Goal: Task Accomplishment & Management: Complete application form

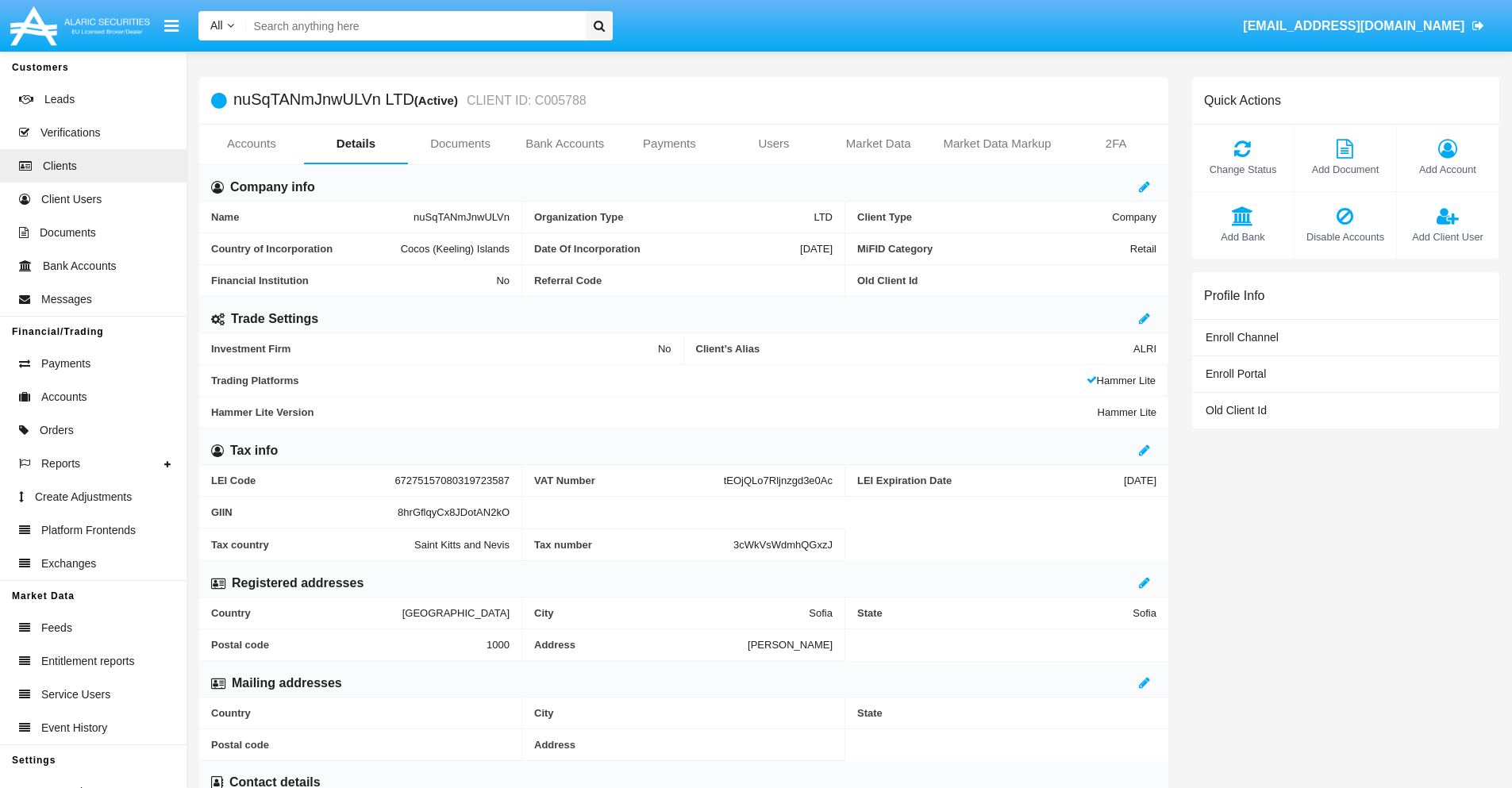
click at [564, 144] on link "Bank Accounts" at bounding box center [565, 143] width 105 height 38
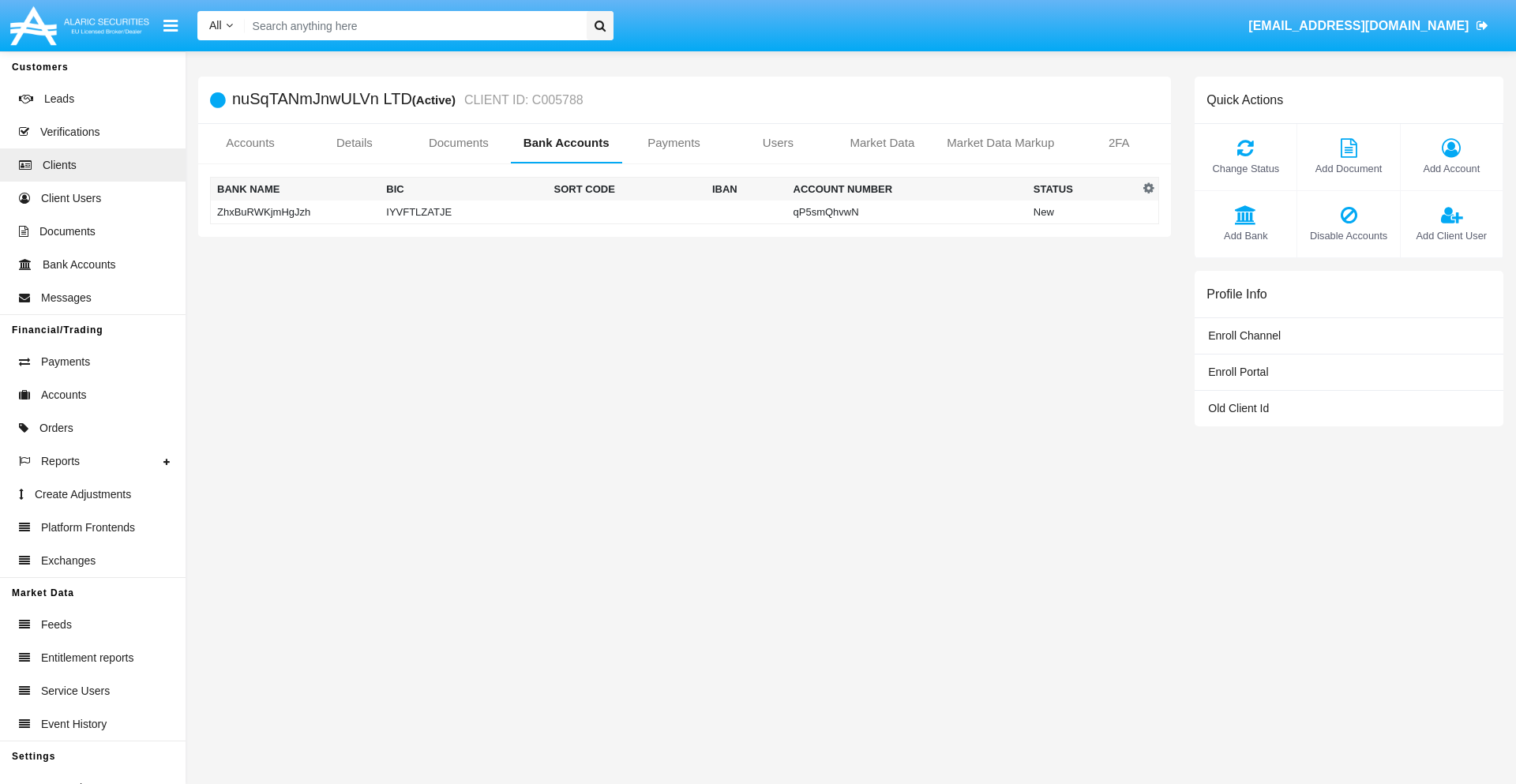
click at [295, 212] on td "ZhxBuRWKjmHgJzh" at bounding box center [296, 212] width 170 height 24
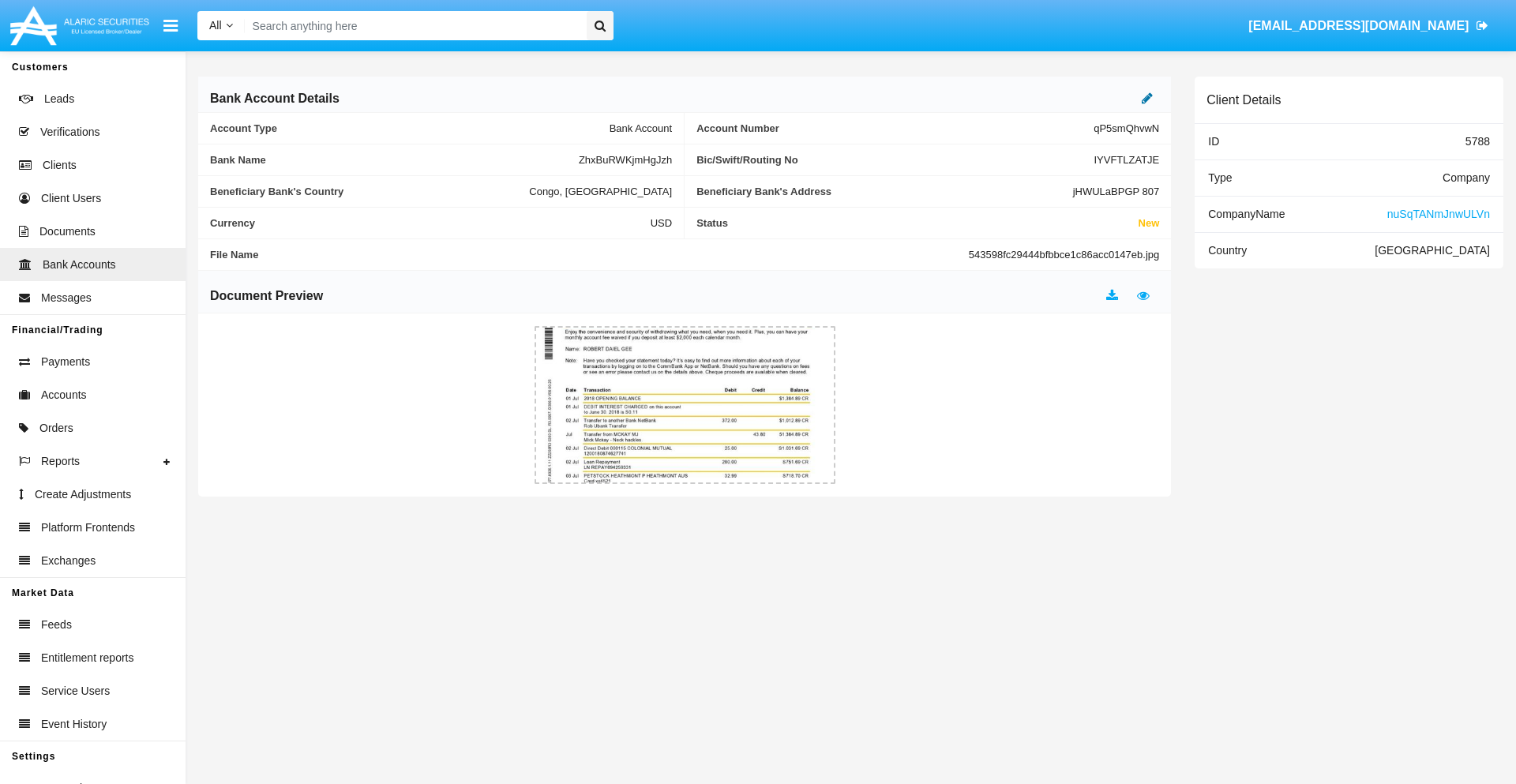
click at [1148, 98] on icon at bounding box center [1147, 98] width 11 height 12
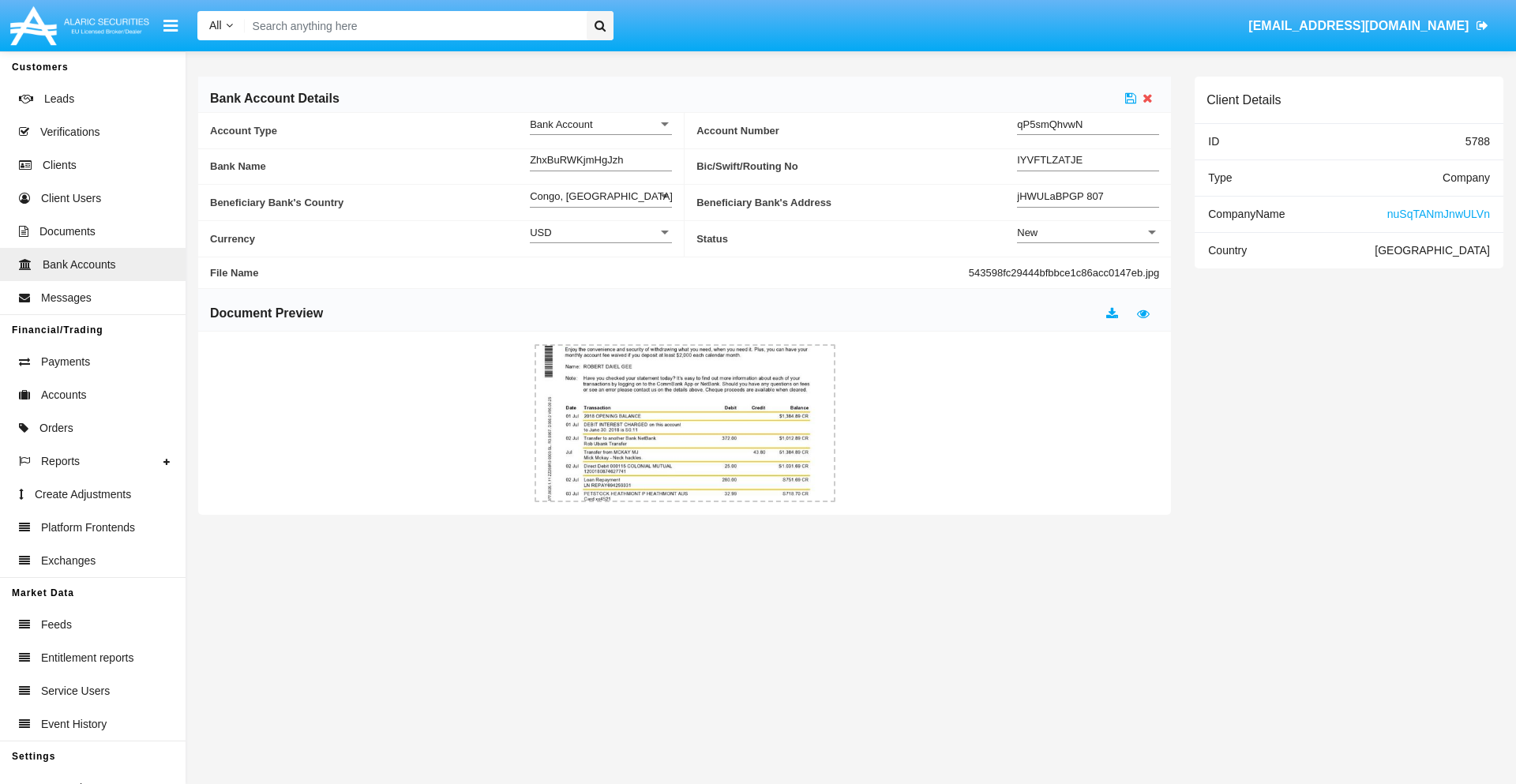
click at [1089, 232] on div "New" at bounding box center [1081, 232] width 128 height 13
click at [1089, 272] on span "Active" at bounding box center [1088, 272] width 142 height 31
click at [1131, 98] on icon at bounding box center [1131, 98] width 11 height 12
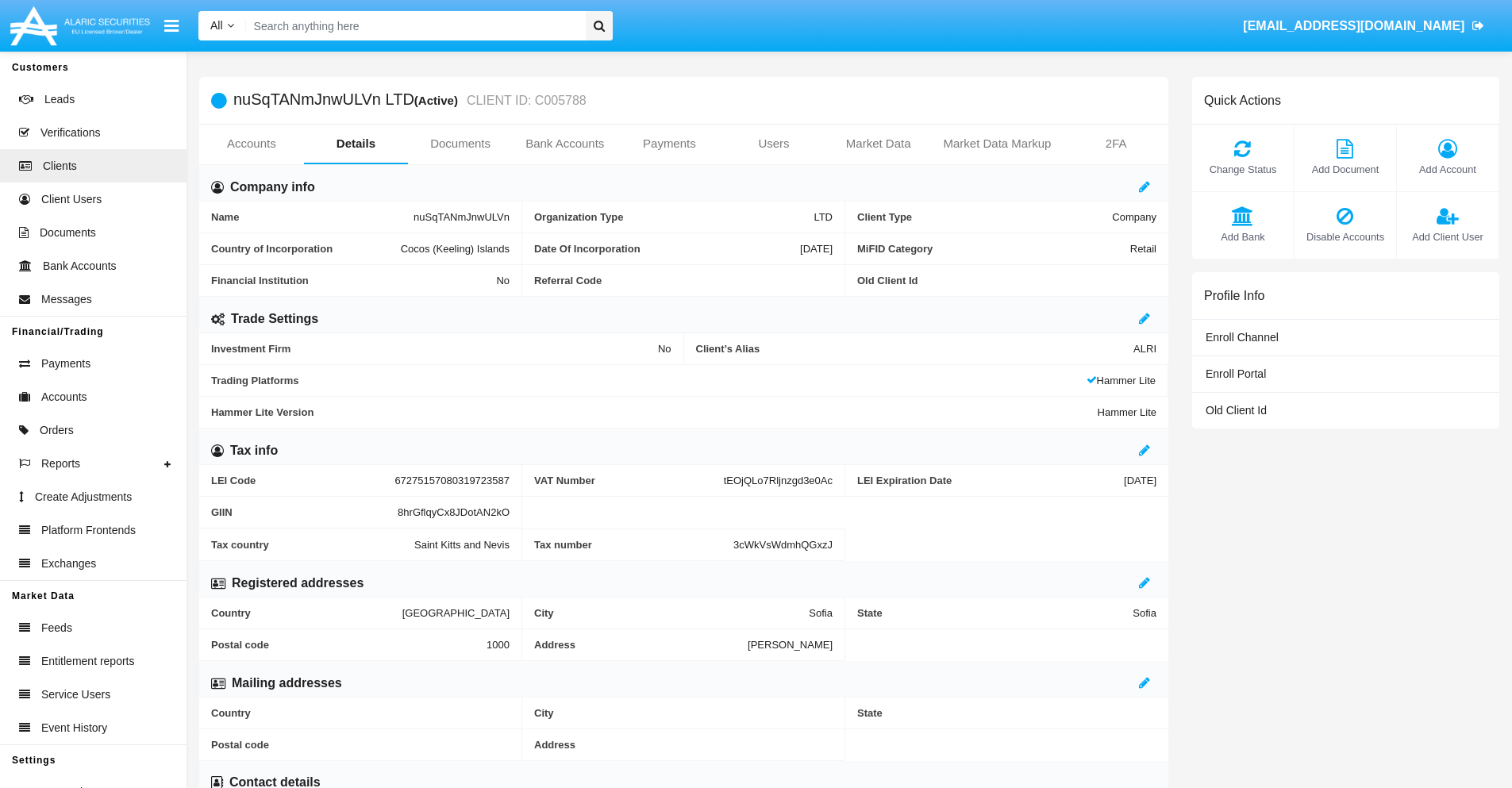
click at [564, 144] on link "Bank Accounts" at bounding box center [565, 143] width 105 height 38
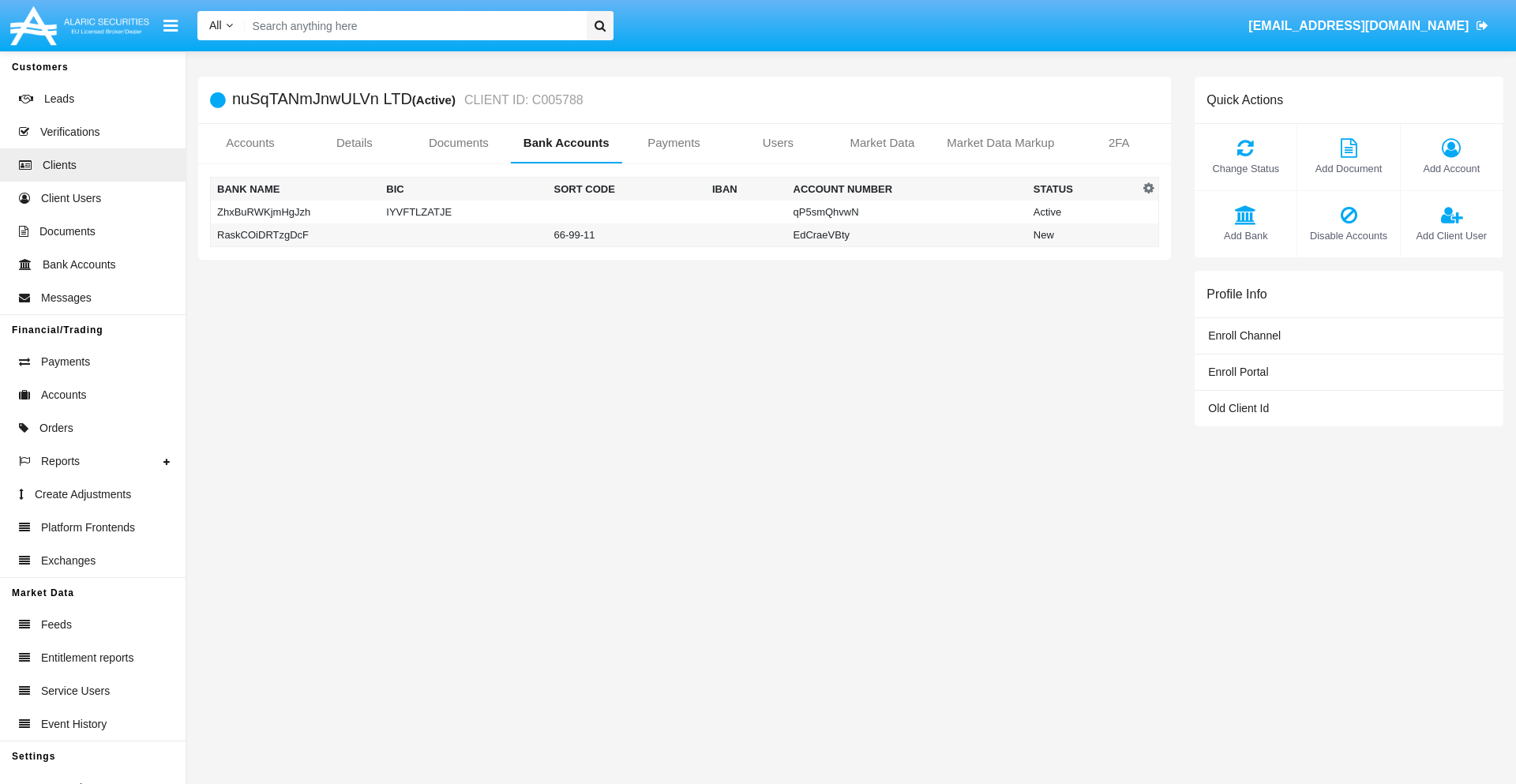
click at [295, 235] on td "RaskCOiDRTzgDcF" at bounding box center [296, 235] width 170 height 24
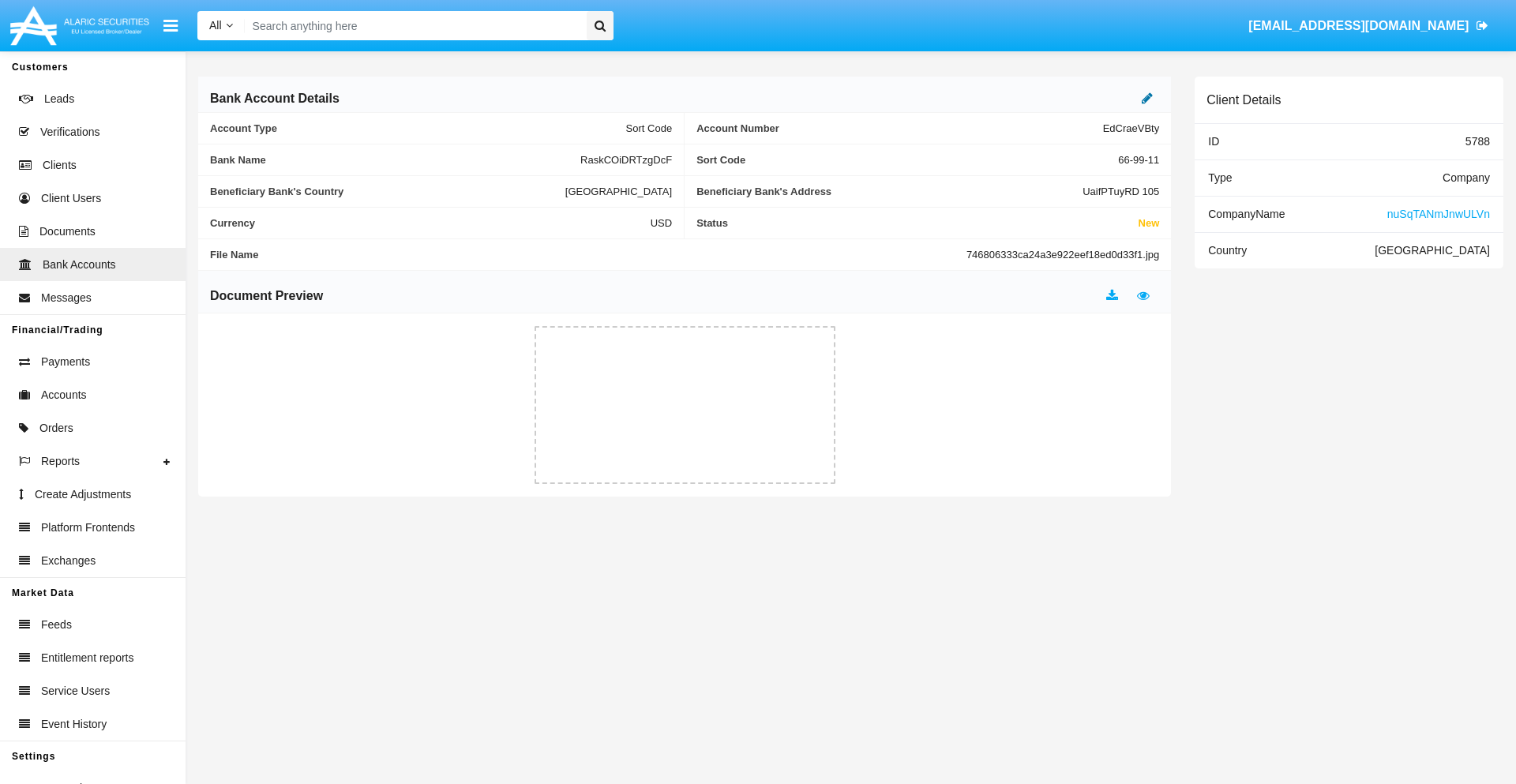
click at [1148, 98] on icon at bounding box center [1147, 98] width 11 height 12
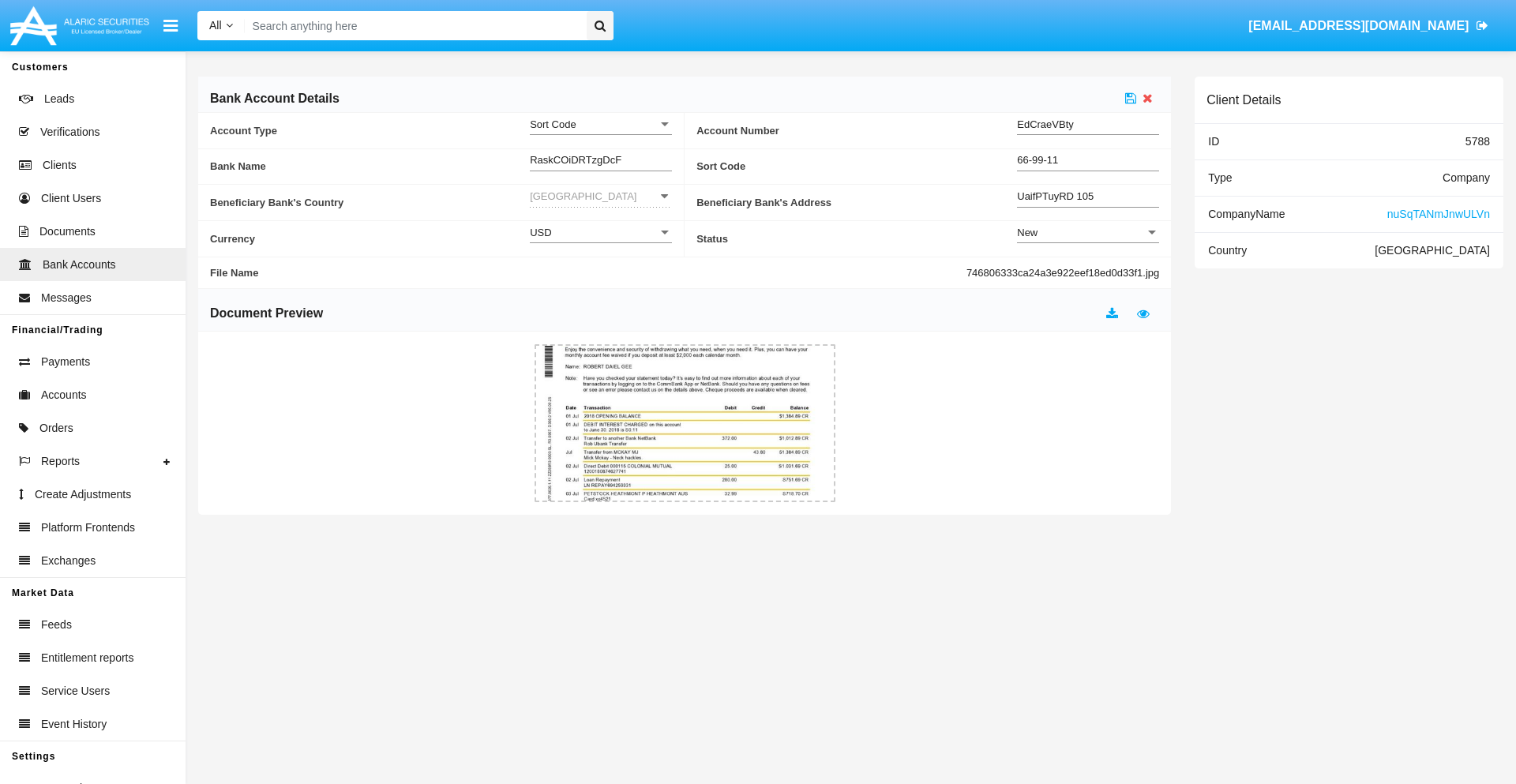
click at [1089, 232] on div "New" at bounding box center [1081, 232] width 128 height 13
click at [1089, 272] on span "Active" at bounding box center [1088, 272] width 142 height 31
click at [1131, 98] on icon at bounding box center [1131, 98] width 11 height 12
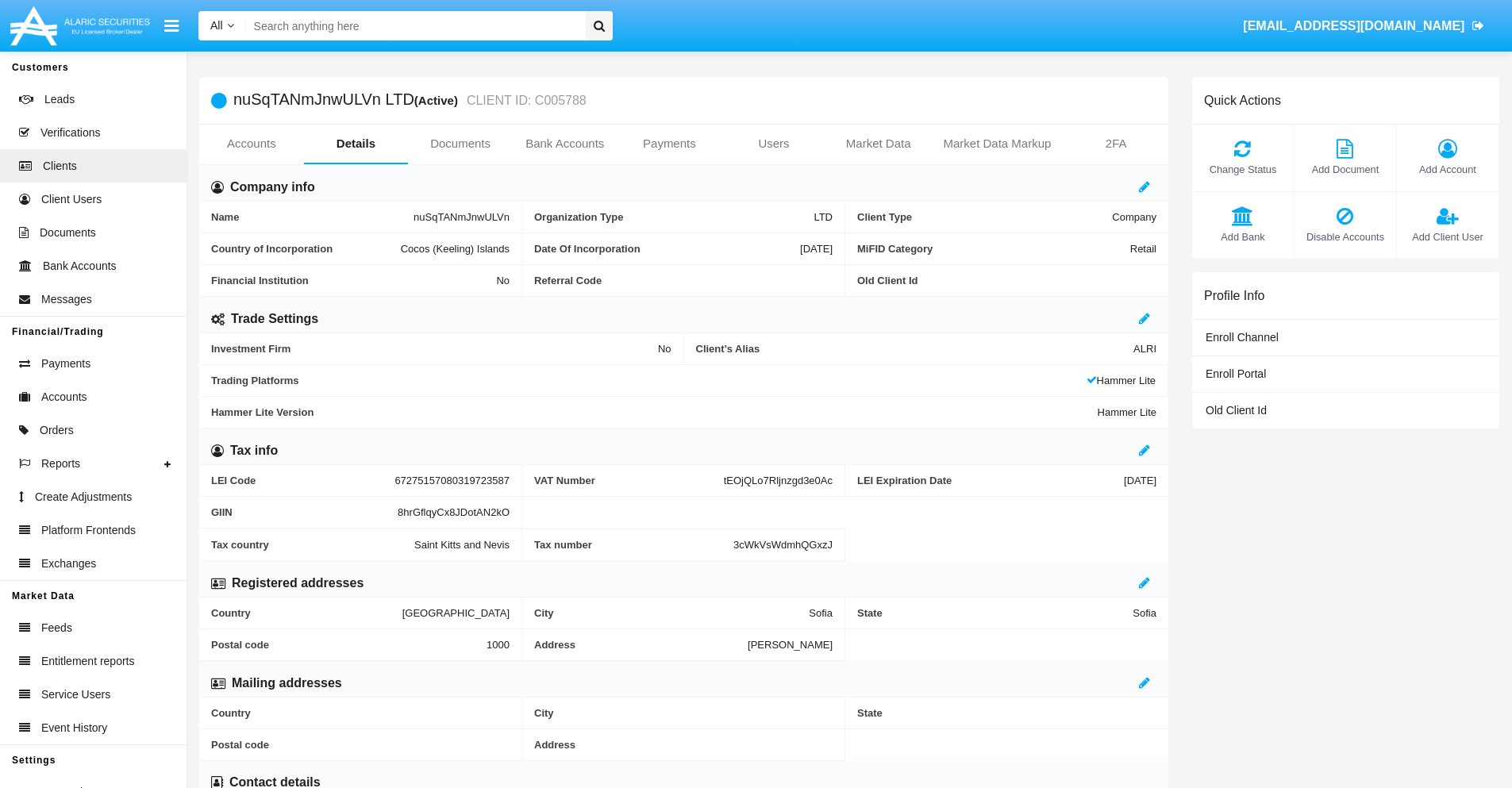
click at [1242, 237] on span "Add Bank" at bounding box center [1243, 237] width 86 height 15
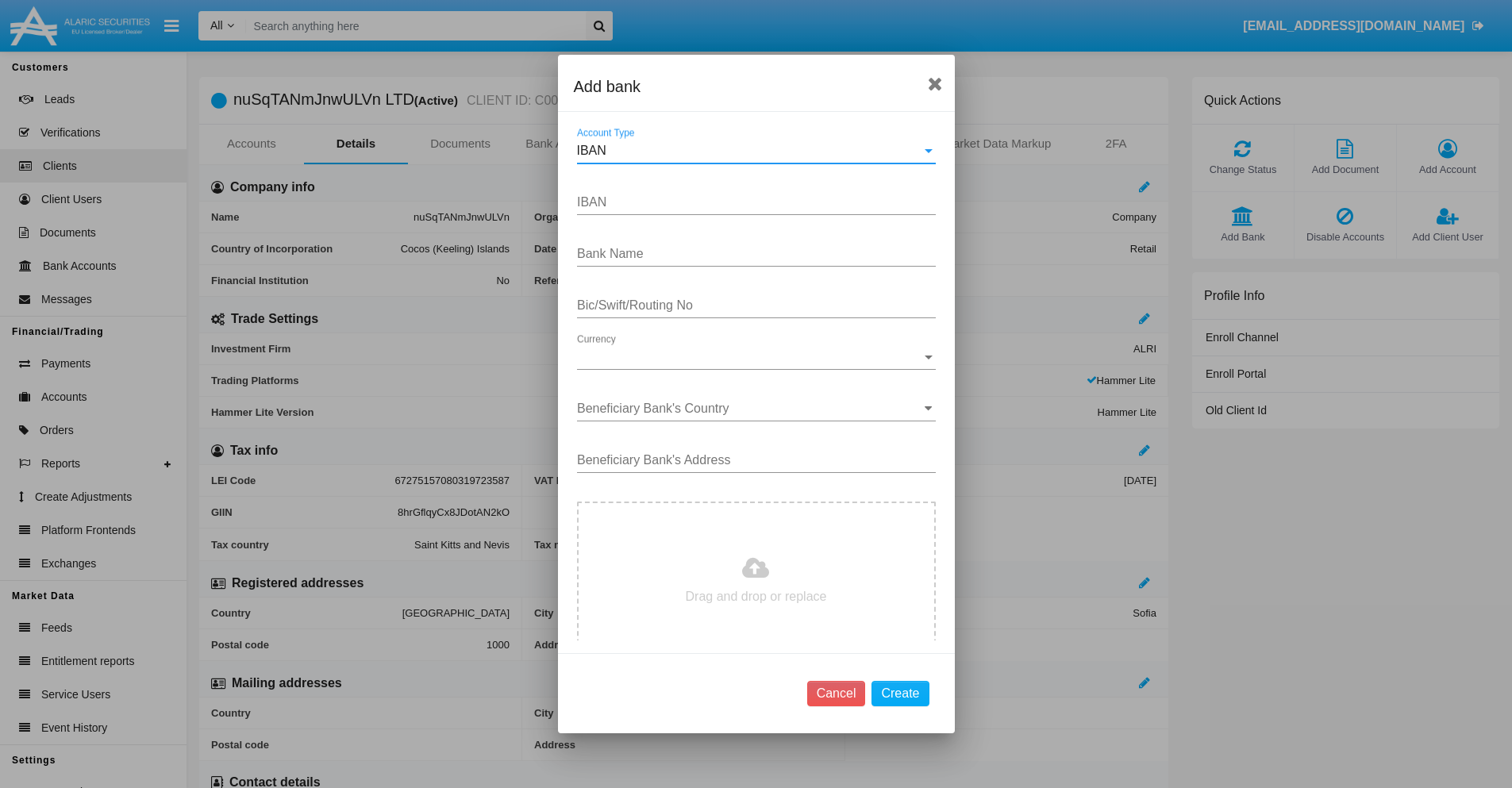
click at [750, 151] on div "IBAN" at bounding box center [749, 151] width 344 height 14
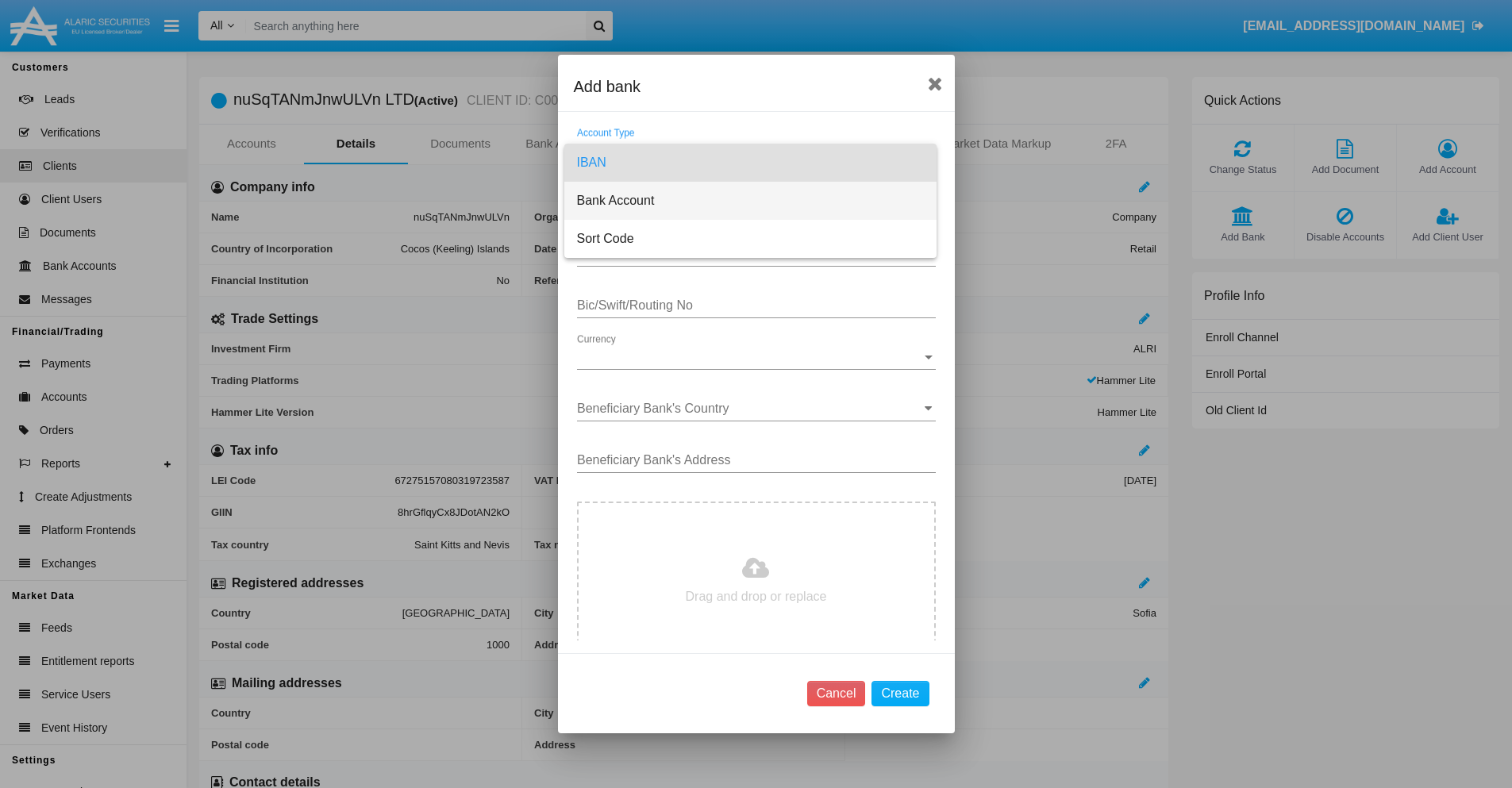
click at [750, 201] on span "Bank Account" at bounding box center [750, 201] width 347 height 38
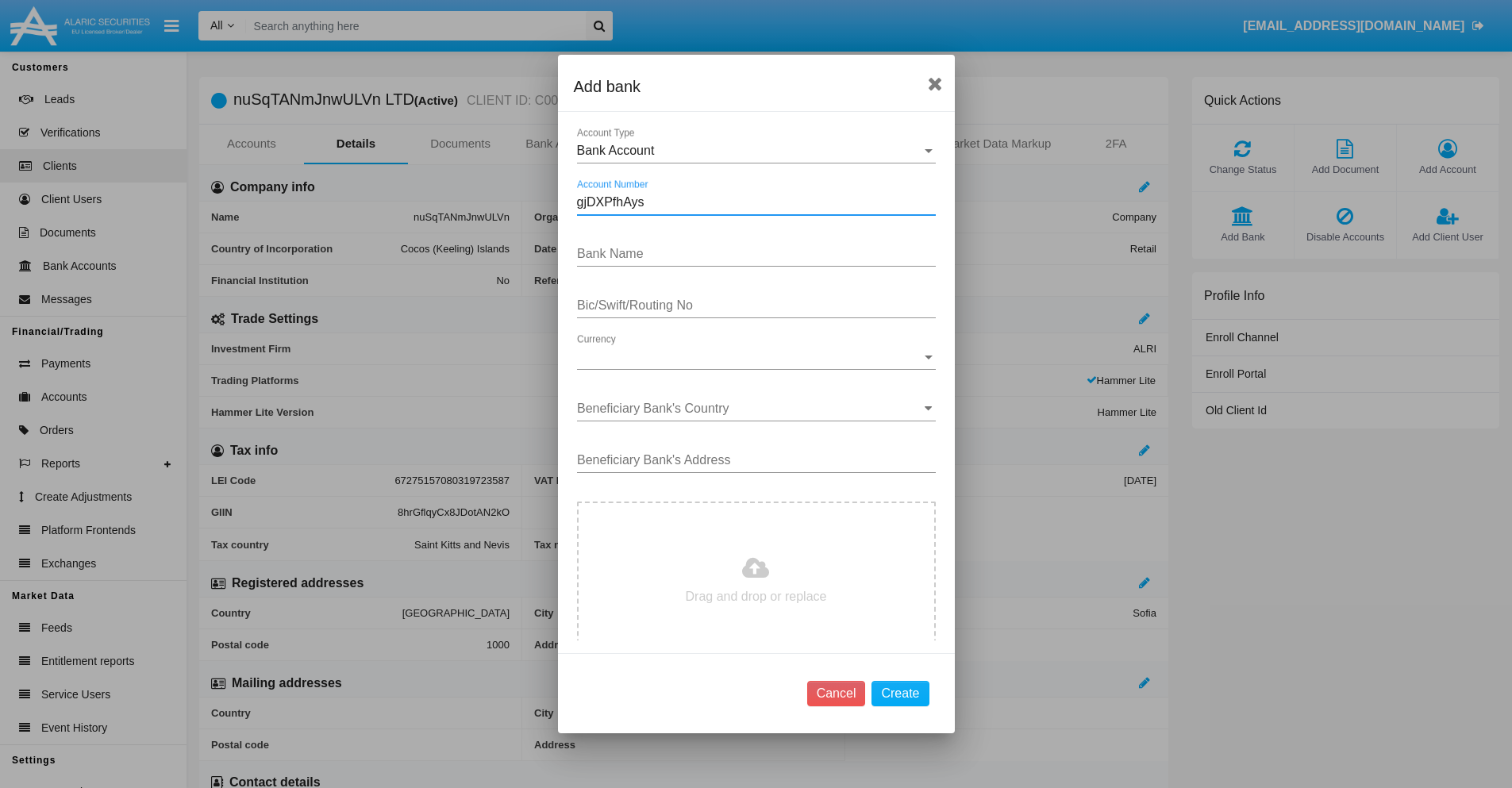
type input "gjDXPfhAys"
type input "oVtgEMNgGpunefW"
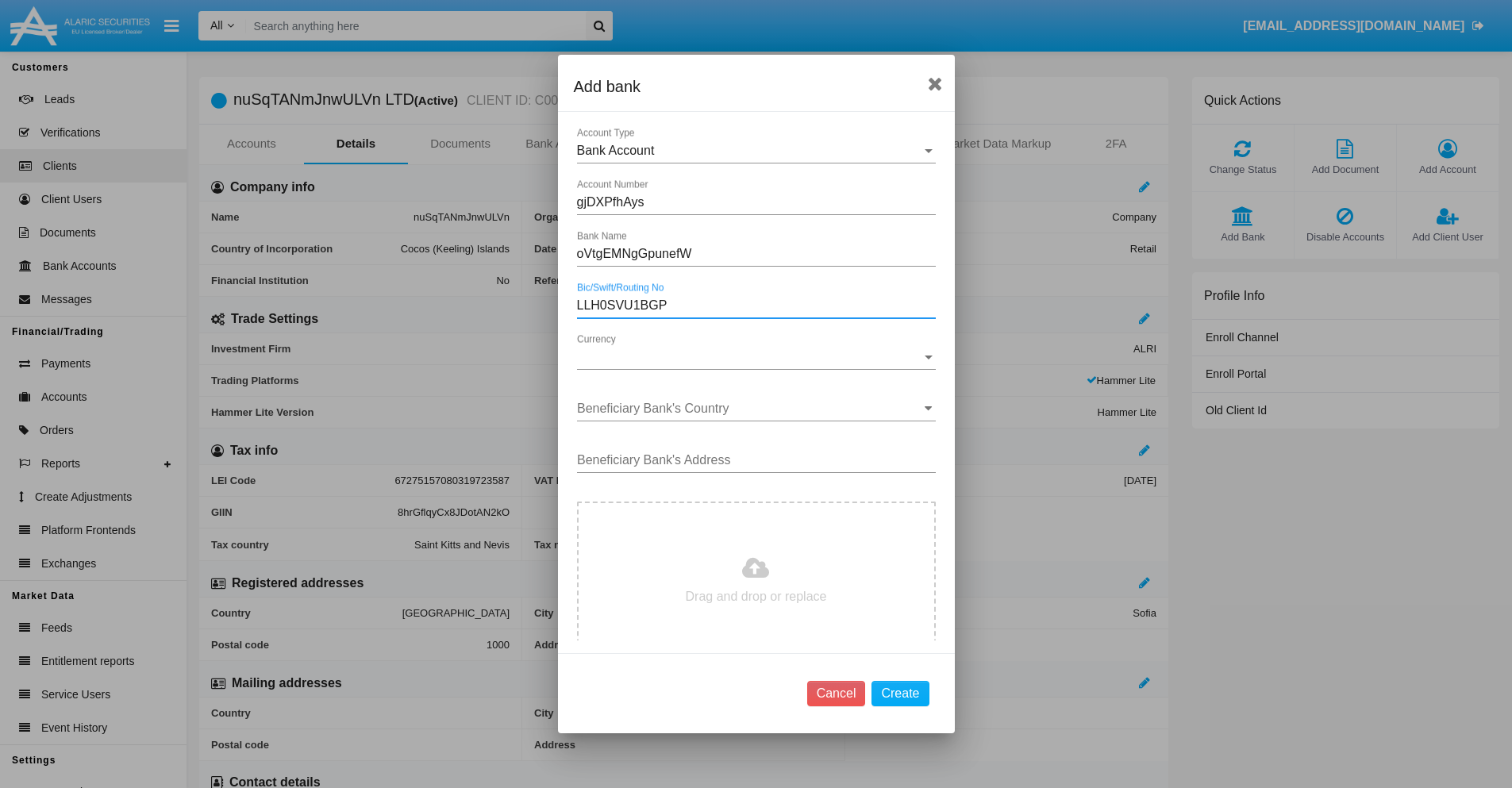
type input "LLH0SVU1BGP"
click at [750, 358] on span "Currency" at bounding box center [749, 357] width 344 height 14
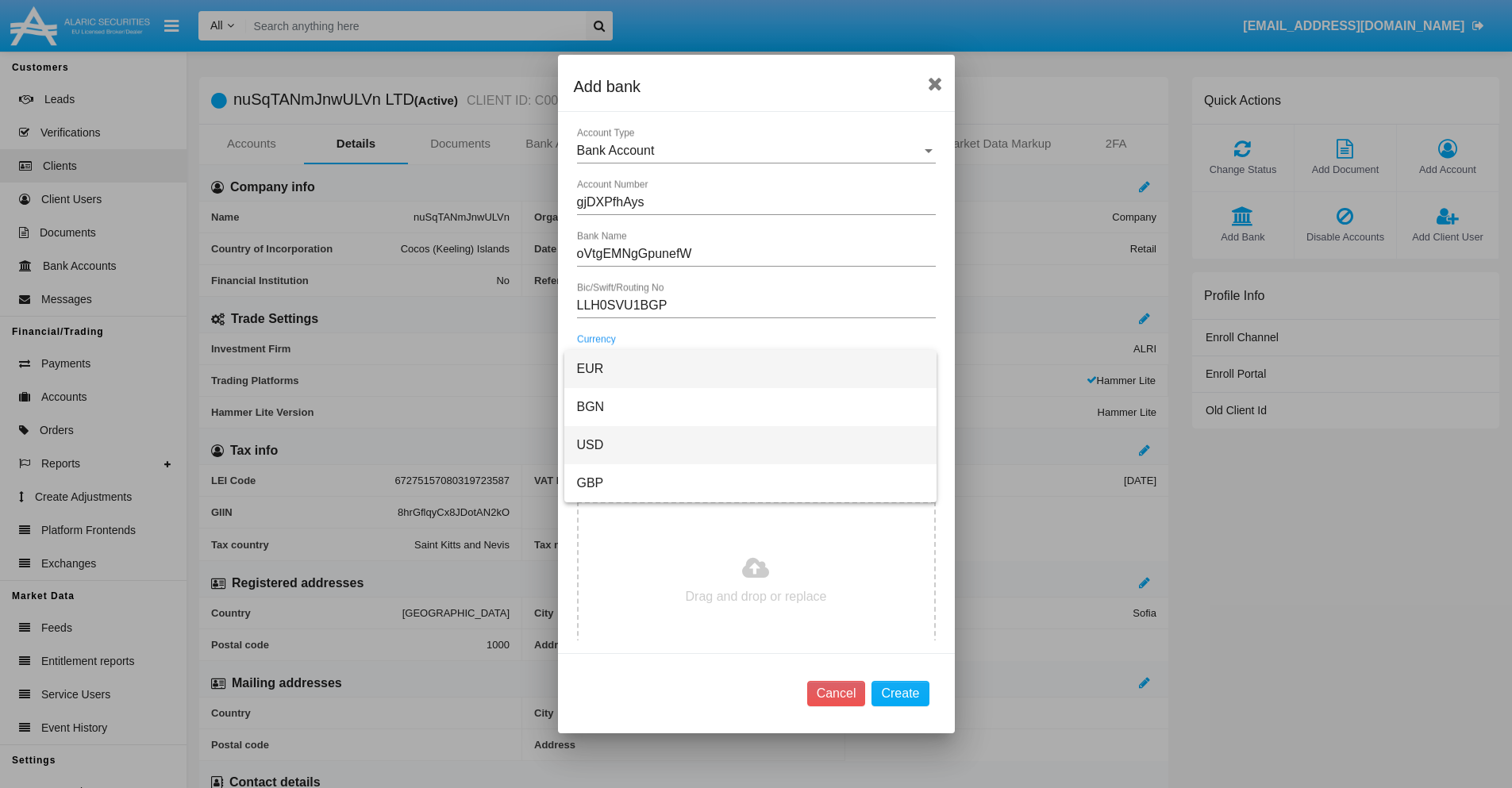
click at [750, 445] on span "USD" at bounding box center [750, 445] width 347 height 38
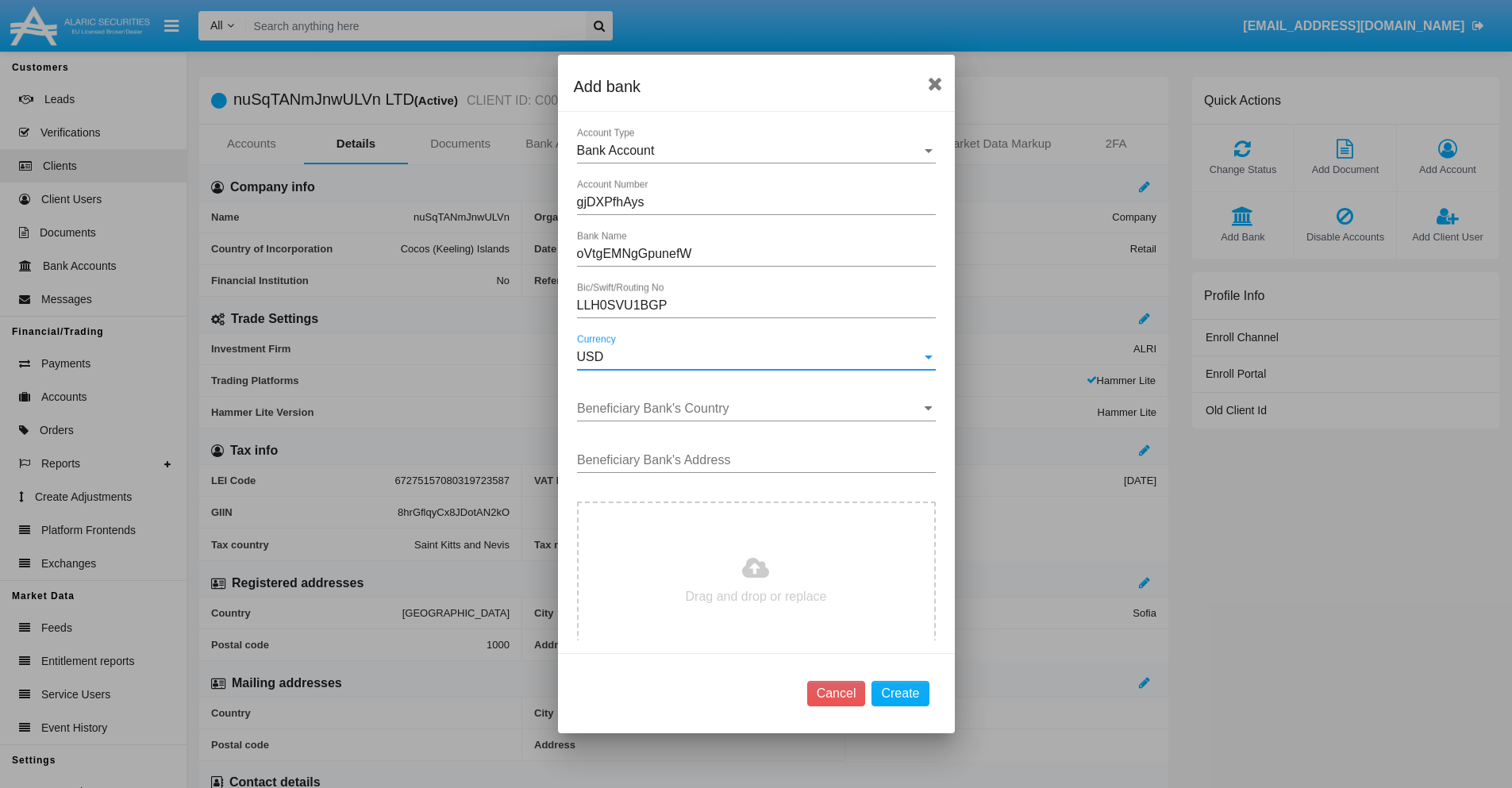
click at [750, 409] on input "Beneficiary Bank's Country" at bounding box center [756, 409] width 358 height 14
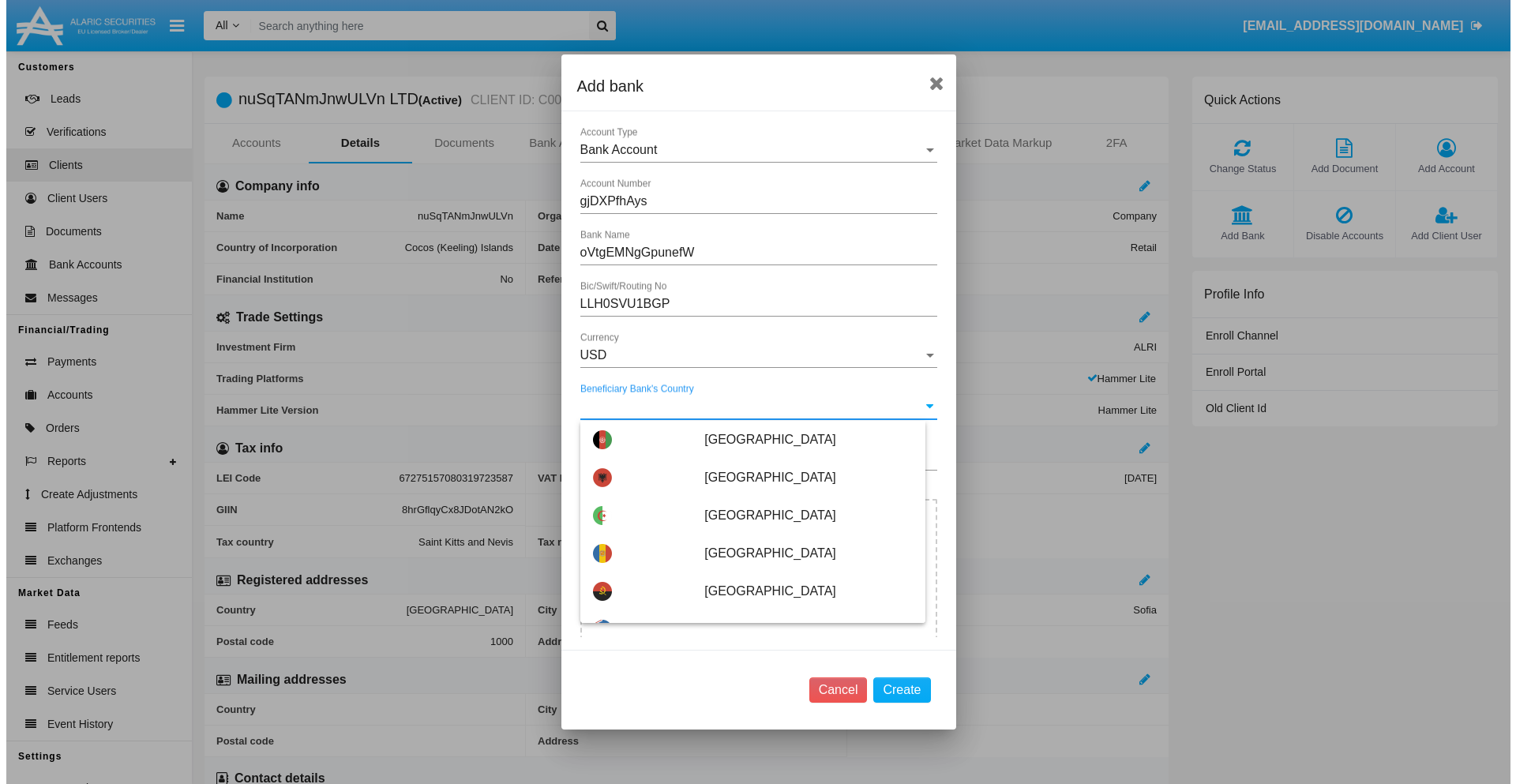
scroll to position [783, 0]
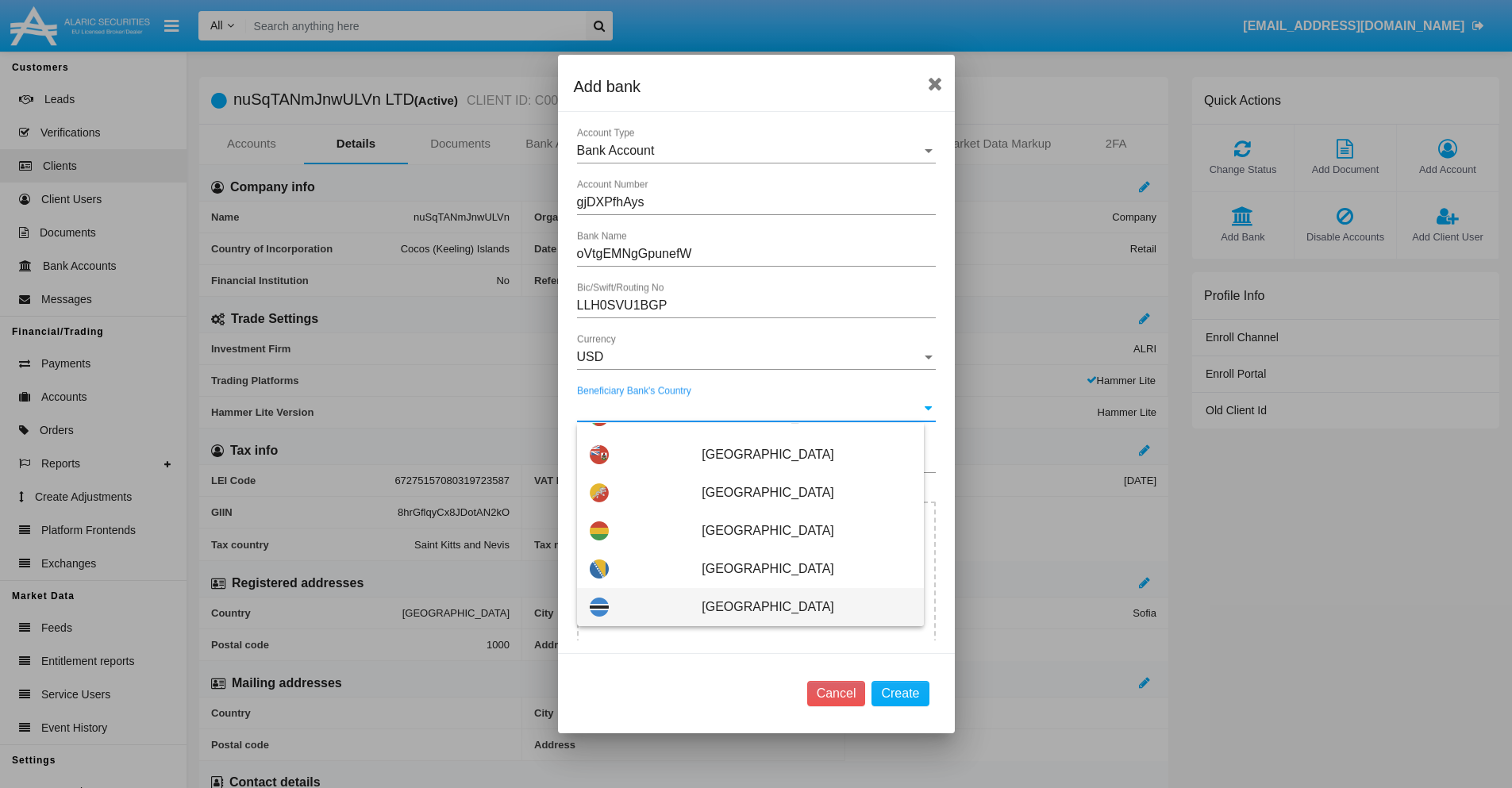
click at [798, 607] on span "Botswana" at bounding box center [806, 607] width 209 height 38
type input "Botswana"
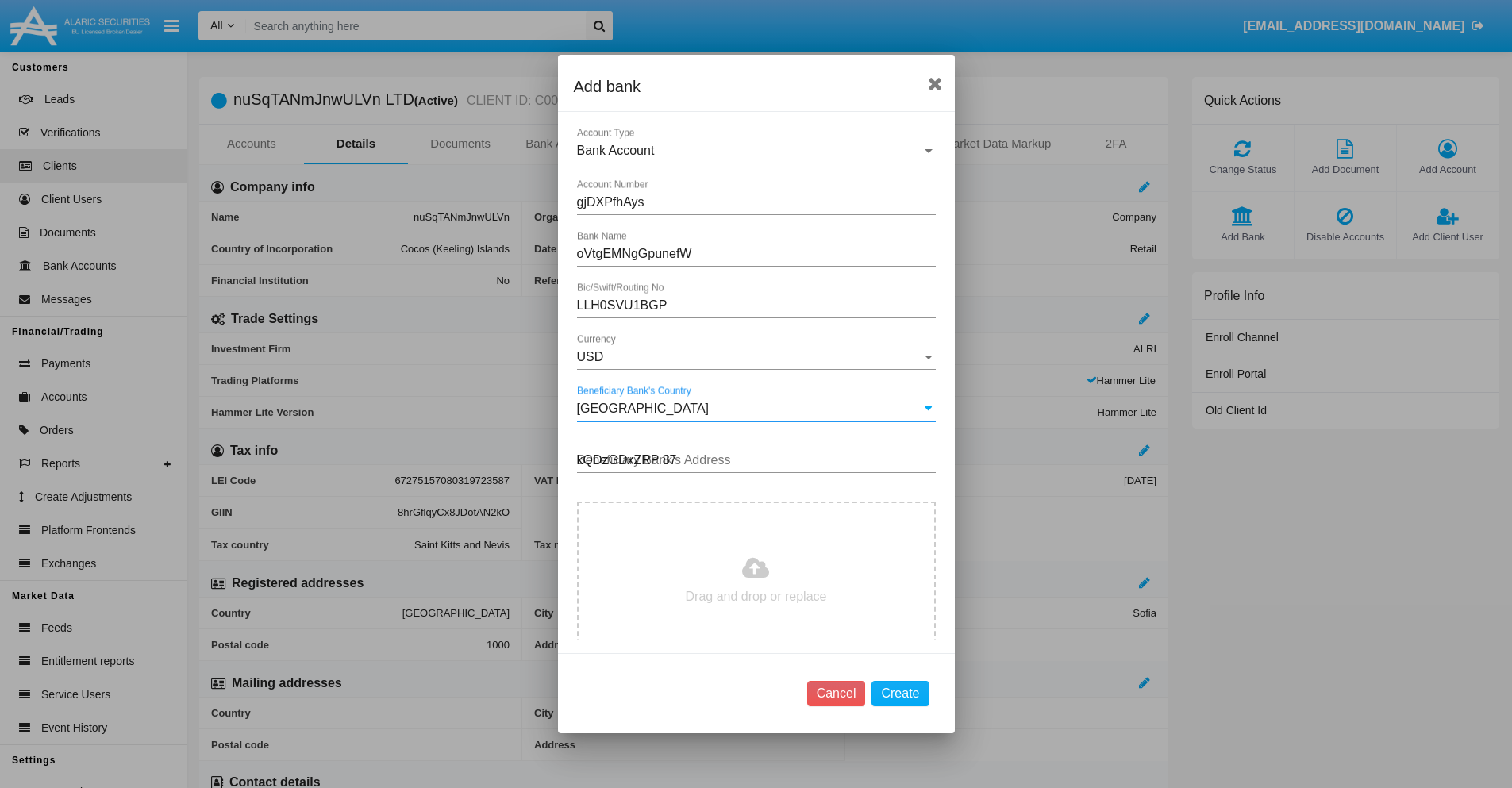
type input "kQDzGDxZRP 871"
type input "C:\fakepath\bank-statement.png"
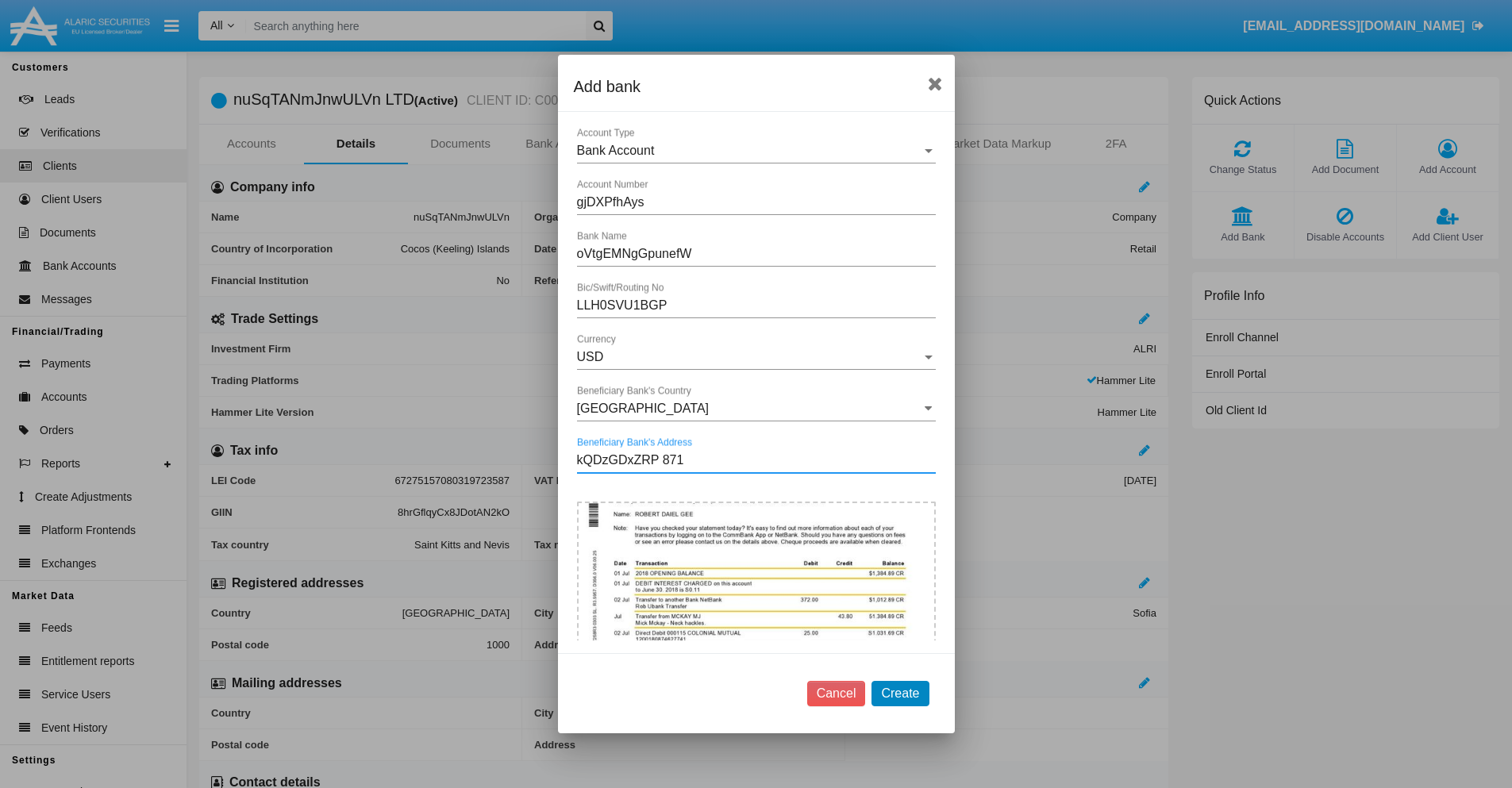
click at [900, 693] on button "Create" at bounding box center [900, 693] width 57 height 26
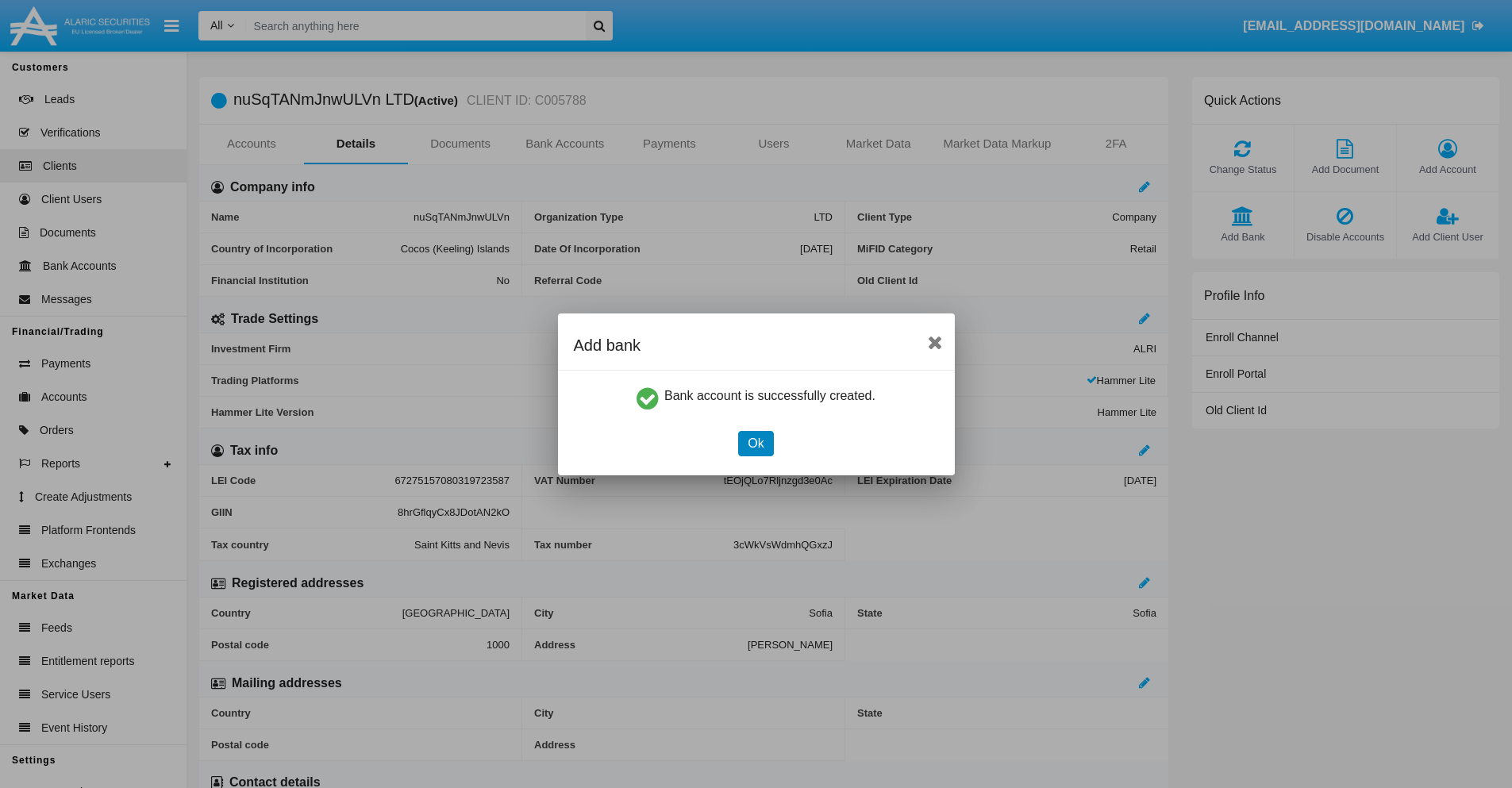
click at [756, 443] on button "Ok" at bounding box center [755, 444] width 35 height 26
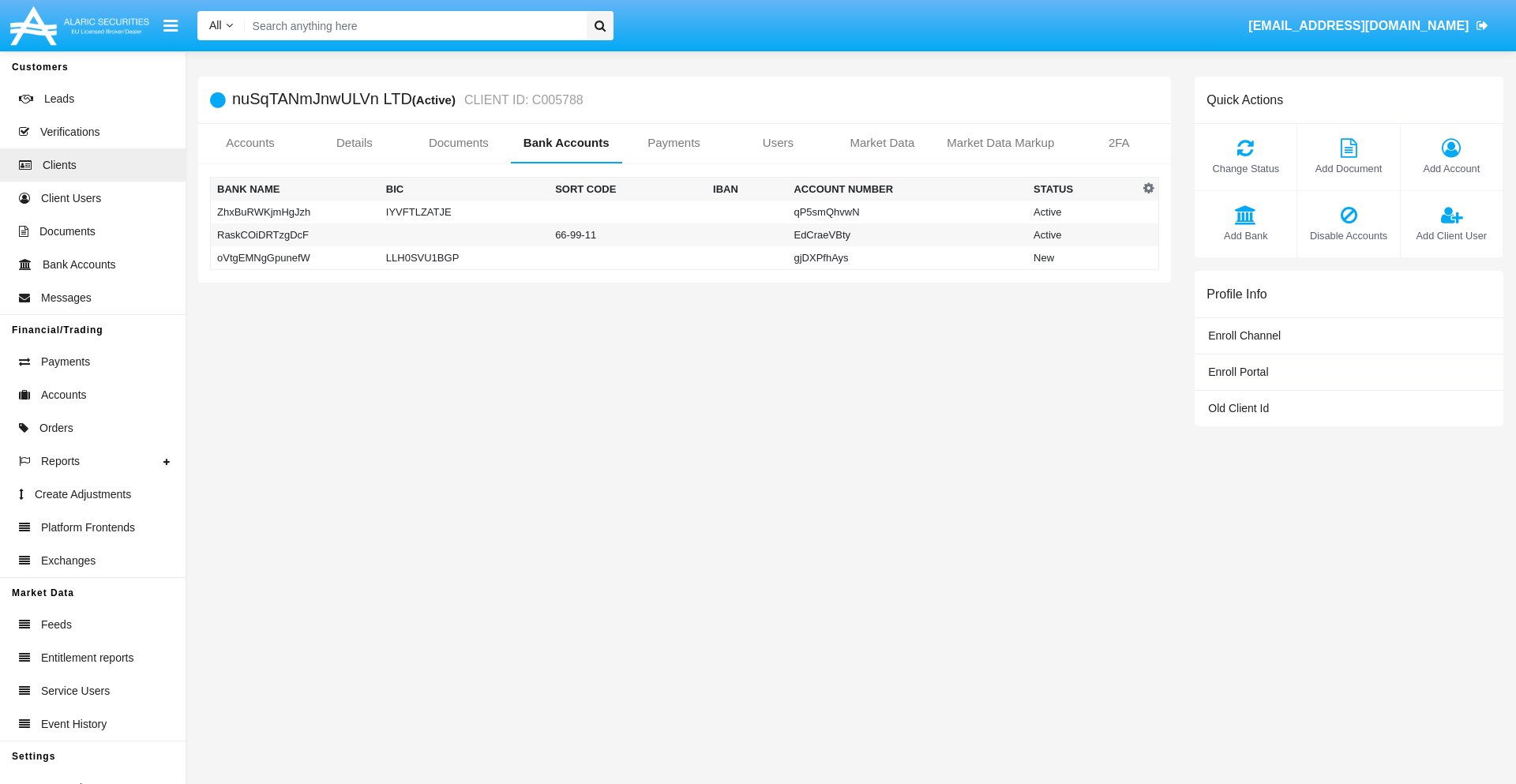
click at [295, 258] on td "oVtgEMNgGpunefW" at bounding box center [295, 258] width 169 height 24
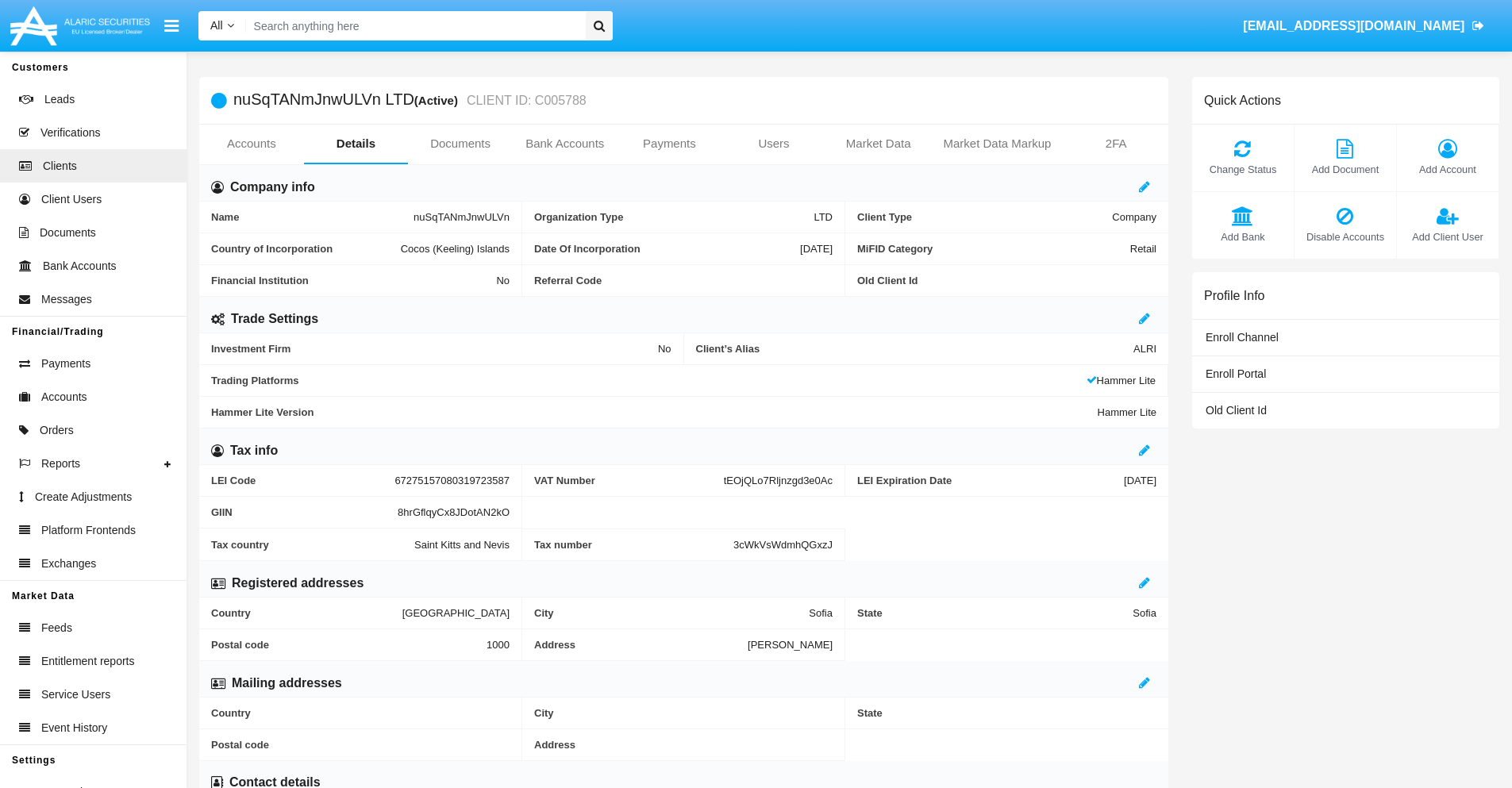
click at [1242, 237] on span "Add Bank" at bounding box center [1243, 237] width 86 height 15
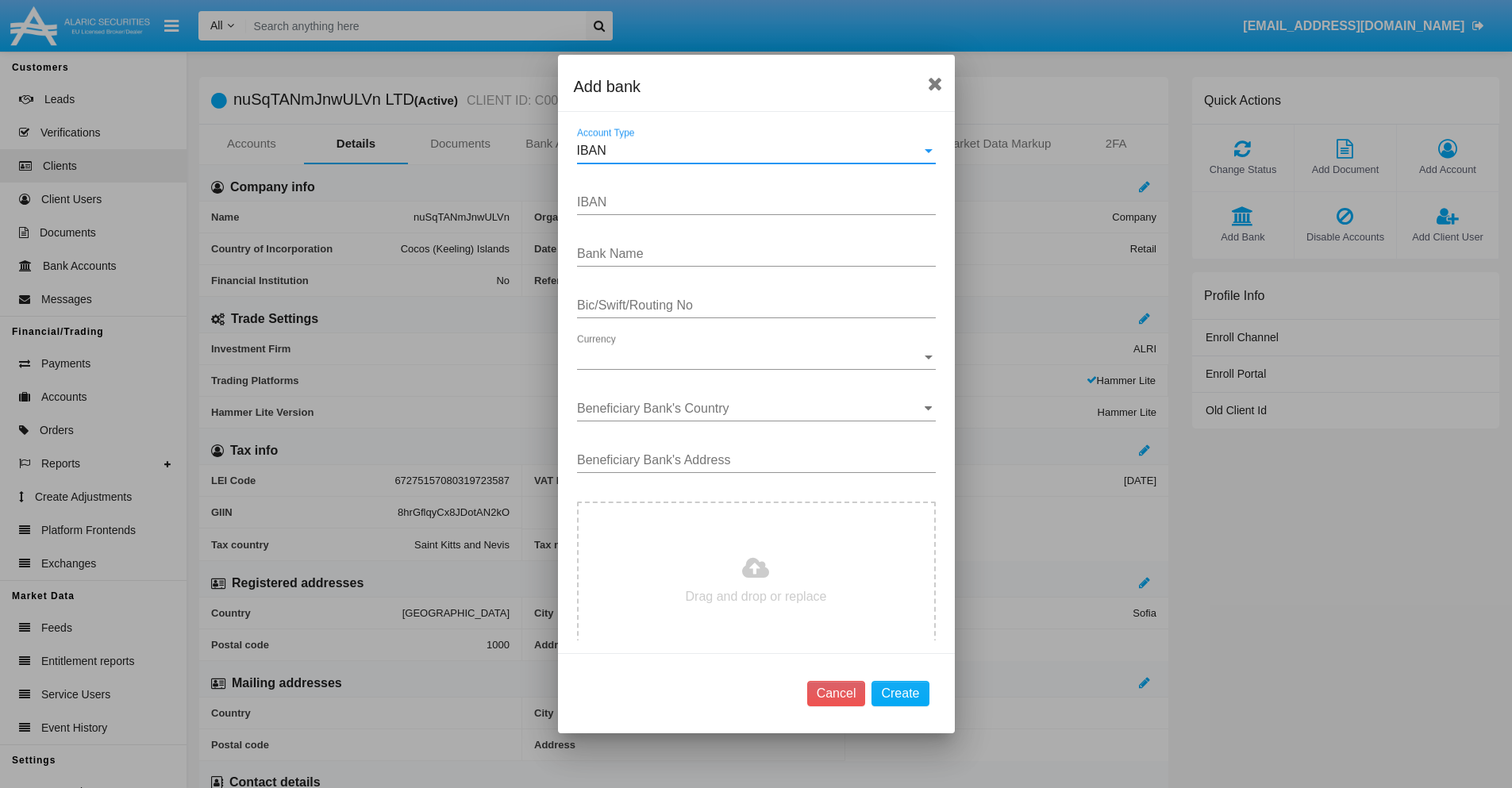
click at [750, 151] on div "IBAN" at bounding box center [749, 151] width 344 height 14
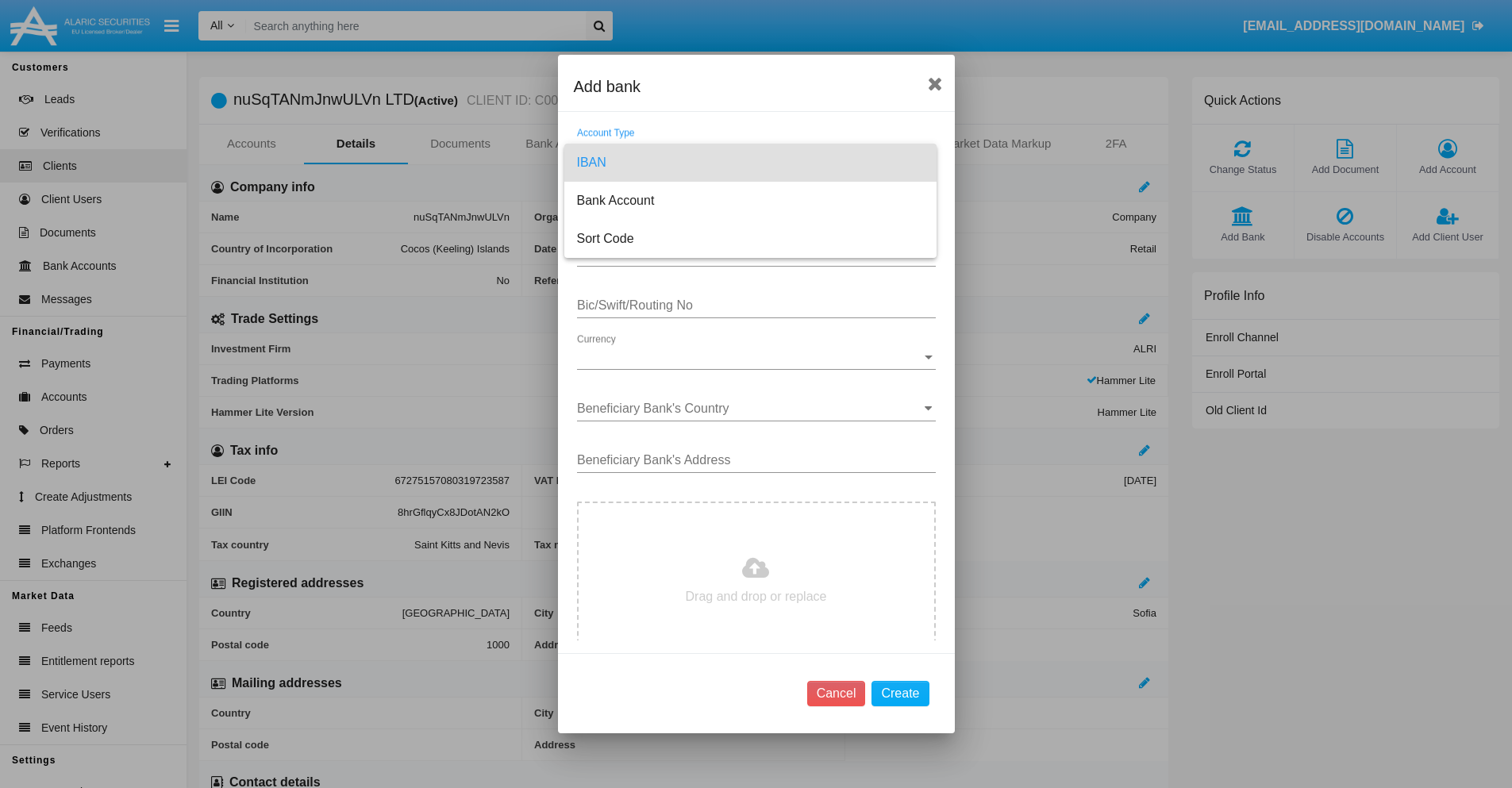
click at [750, 162] on span "IBAN" at bounding box center [750, 162] width 347 height 38
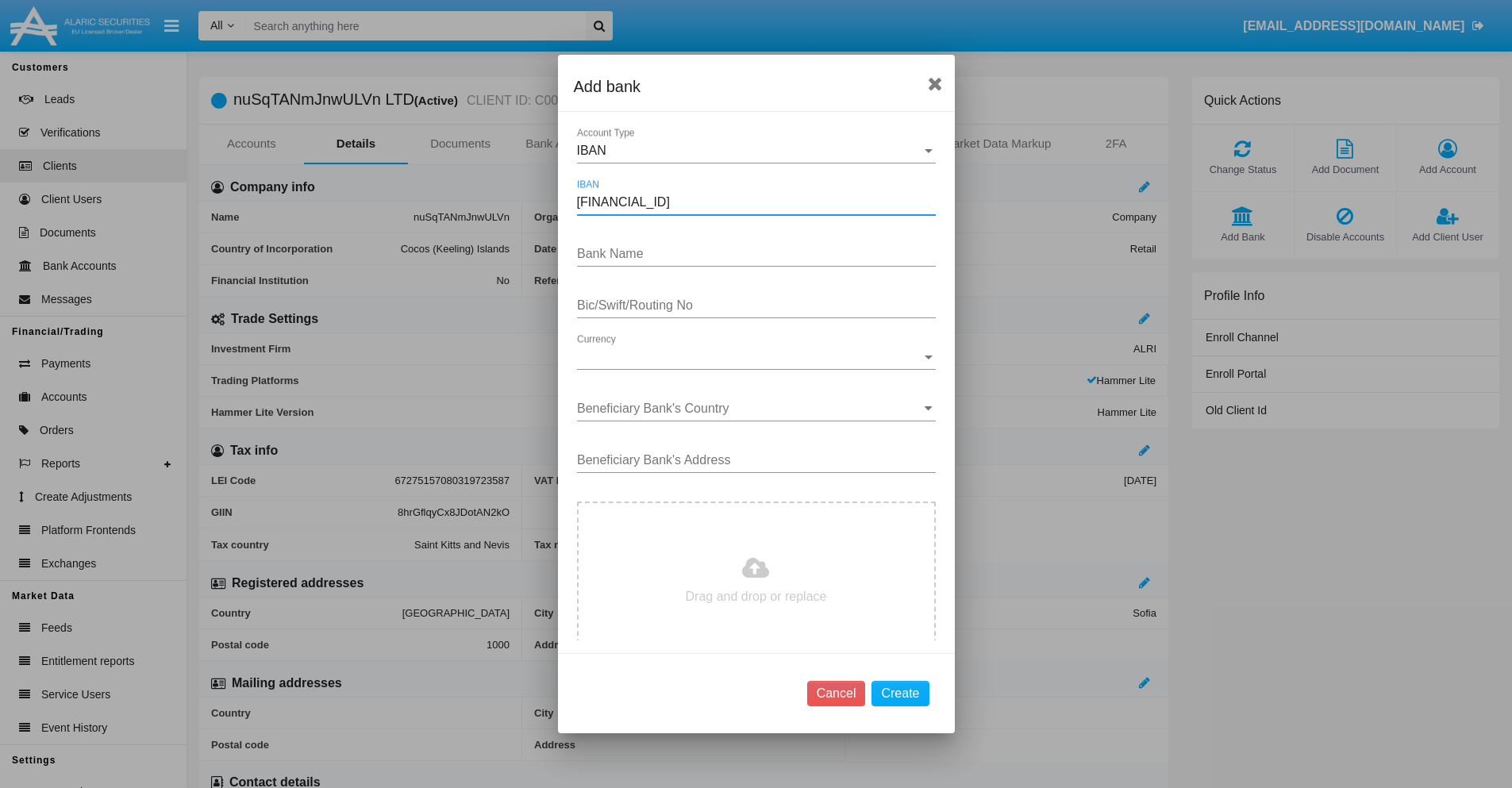
type input "[FINANCIAL_ID]"
type input "TPHWmcqpCNbyAyc"
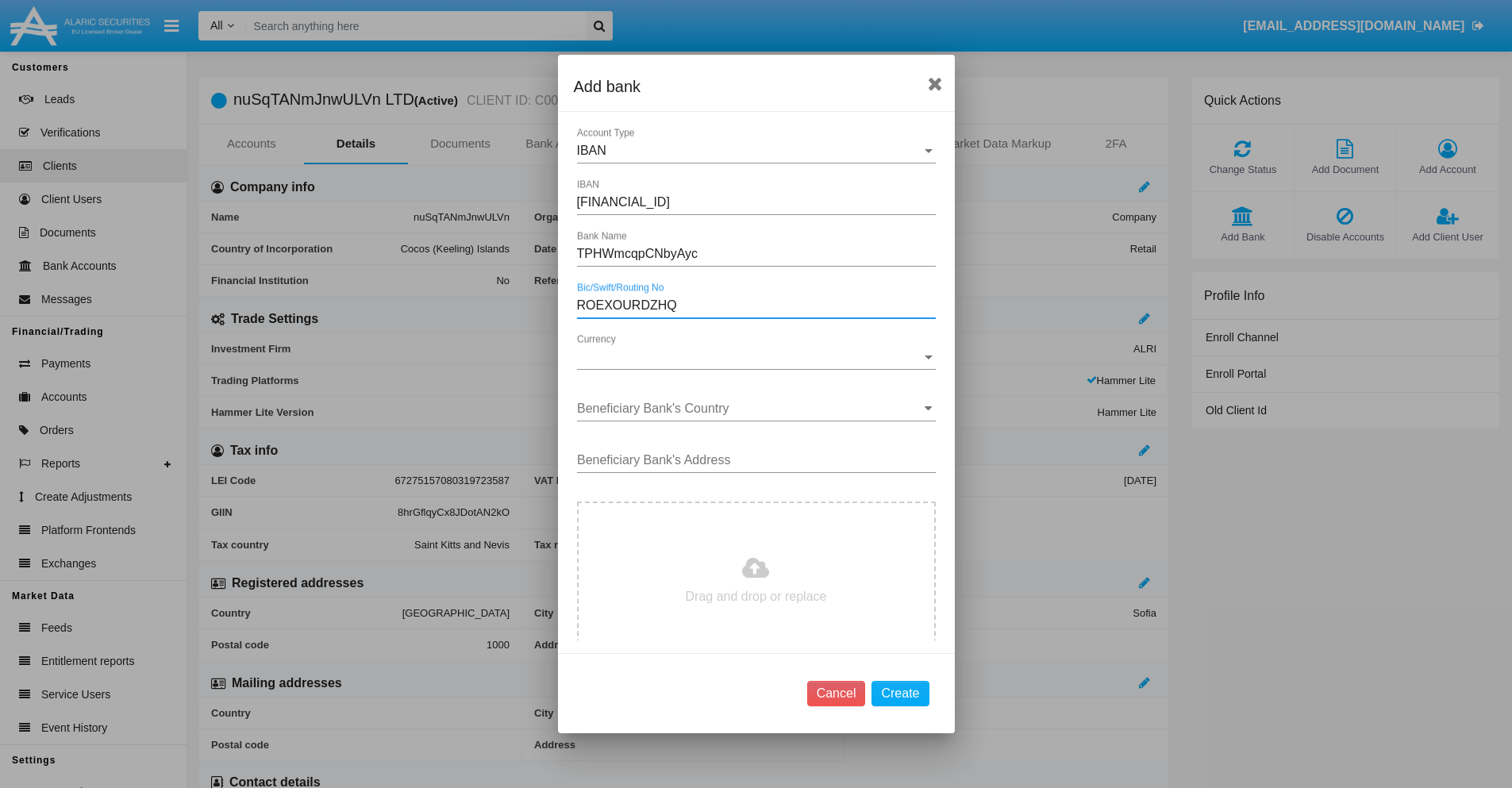
type input "ROEXOURDZHQ"
click at [750, 358] on span "Currency" at bounding box center [749, 357] width 344 height 14
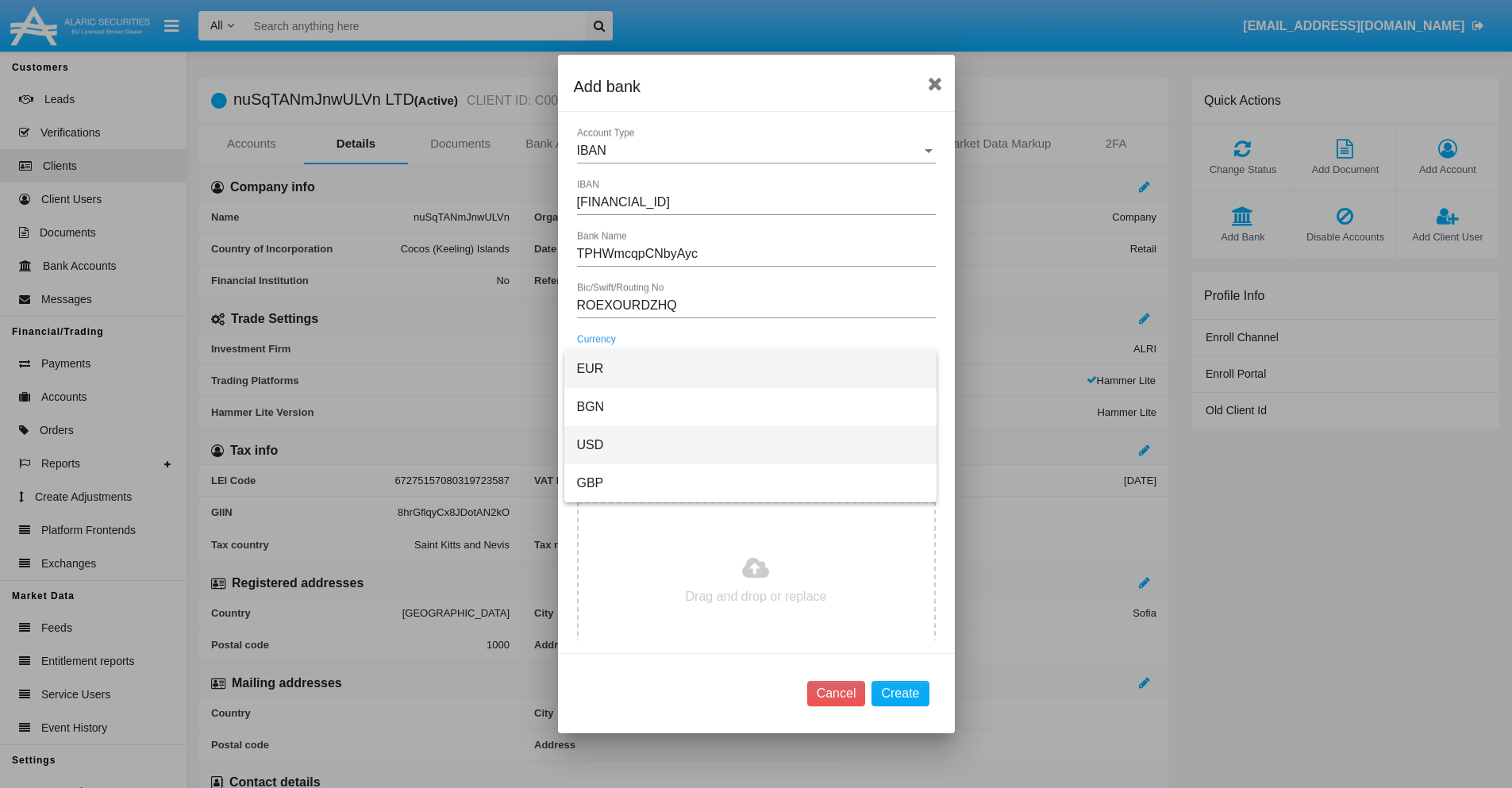
click at [750, 445] on span "USD" at bounding box center [750, 445] width 347 height 38
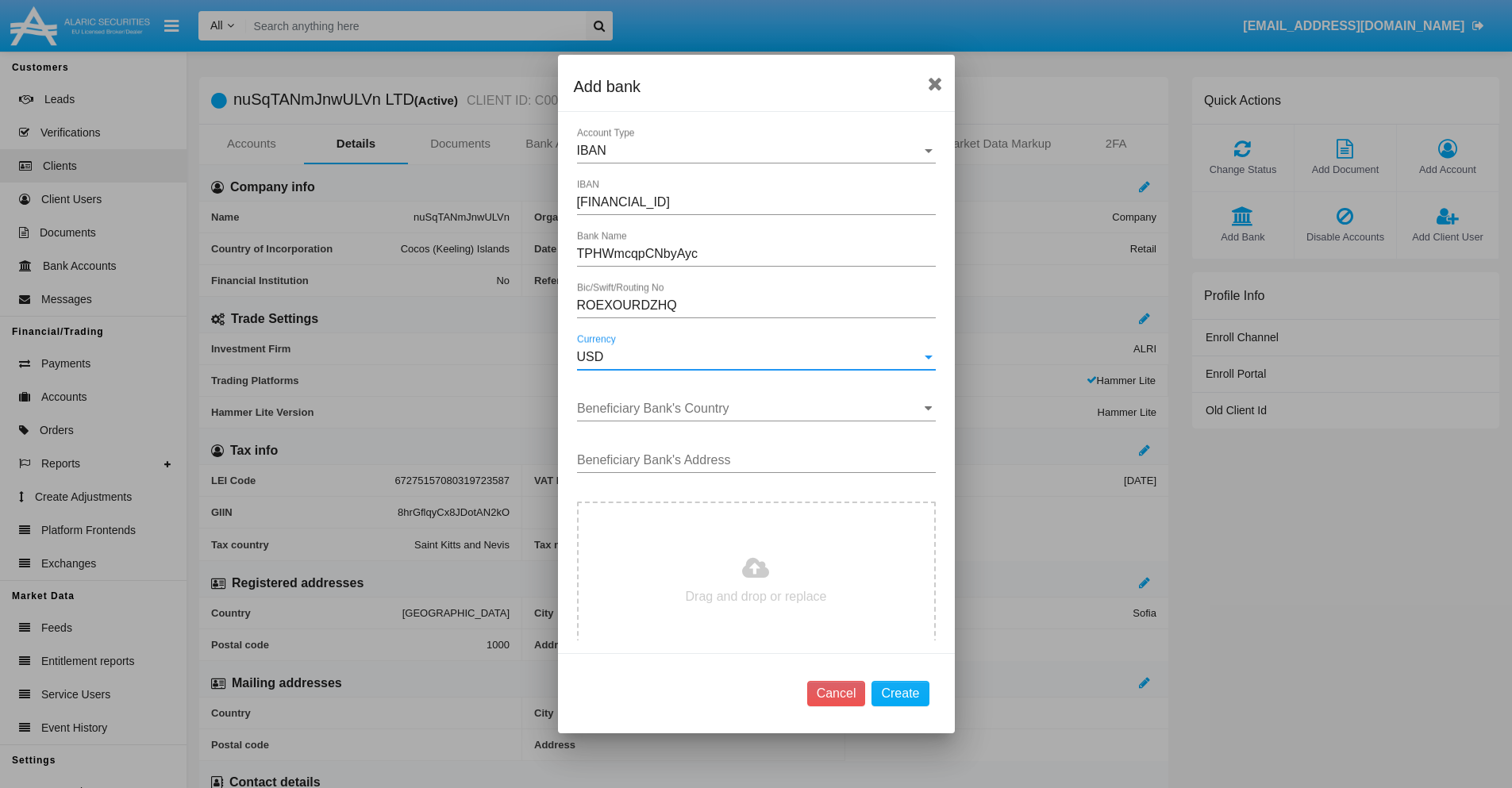
click at [750, 409] on input "Beneficiary Bank's Country" at bounding box center [756, 409] width 358 height 14
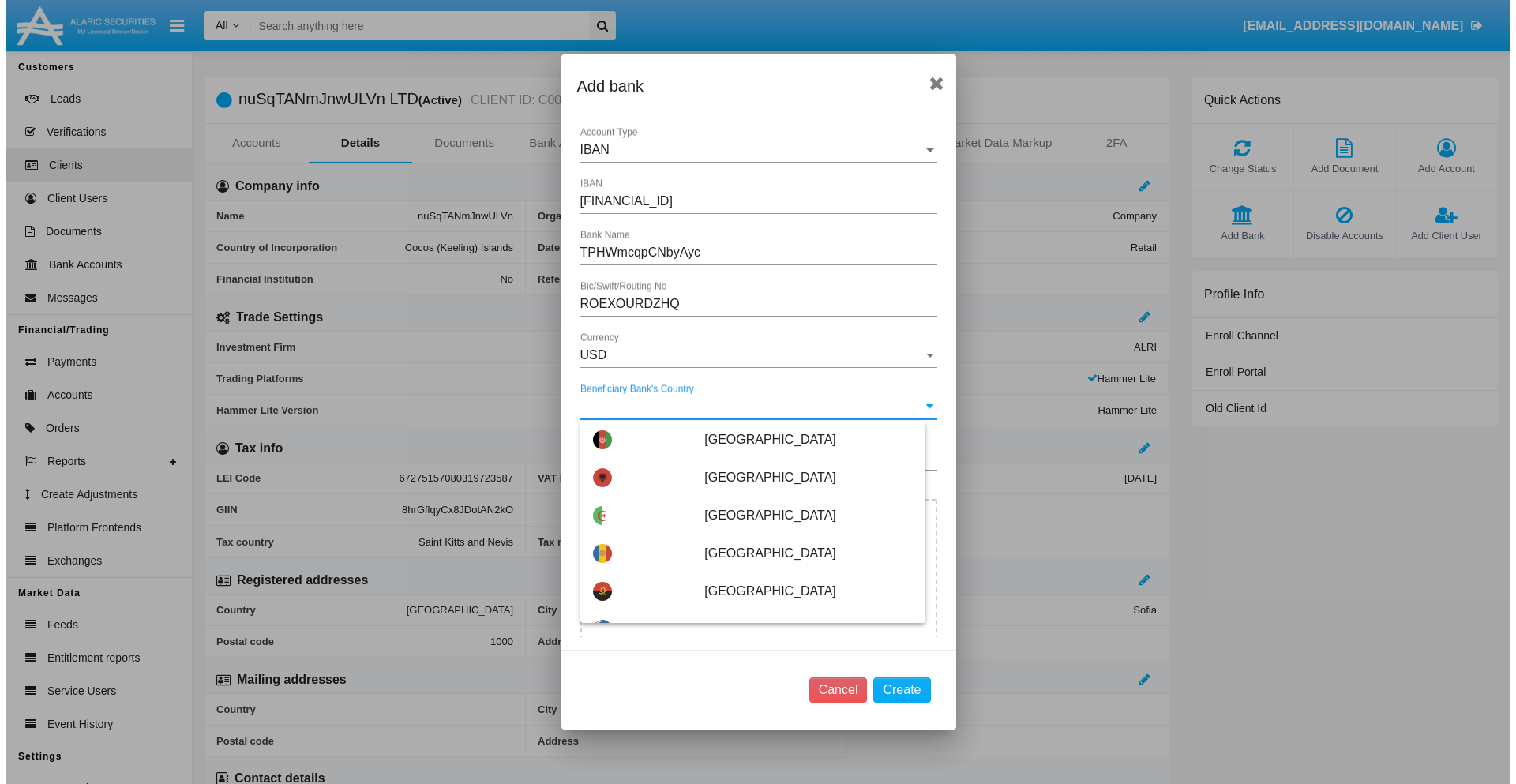
scroll to position [2186, 0]
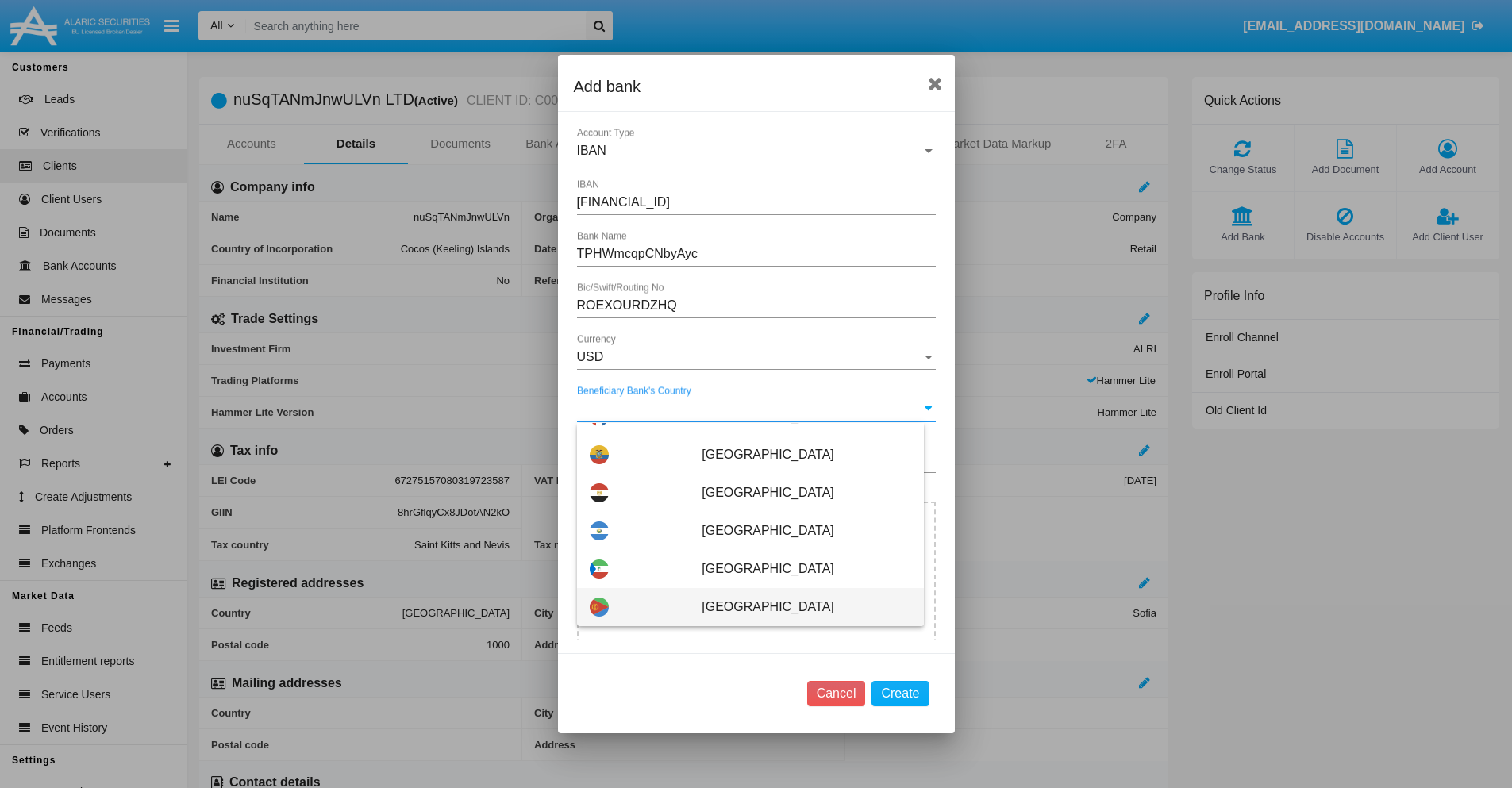
click at [798, 607] on span "Eritrea" at bounding box center [806, 607] width 209 height 38
type input "Eritrea"
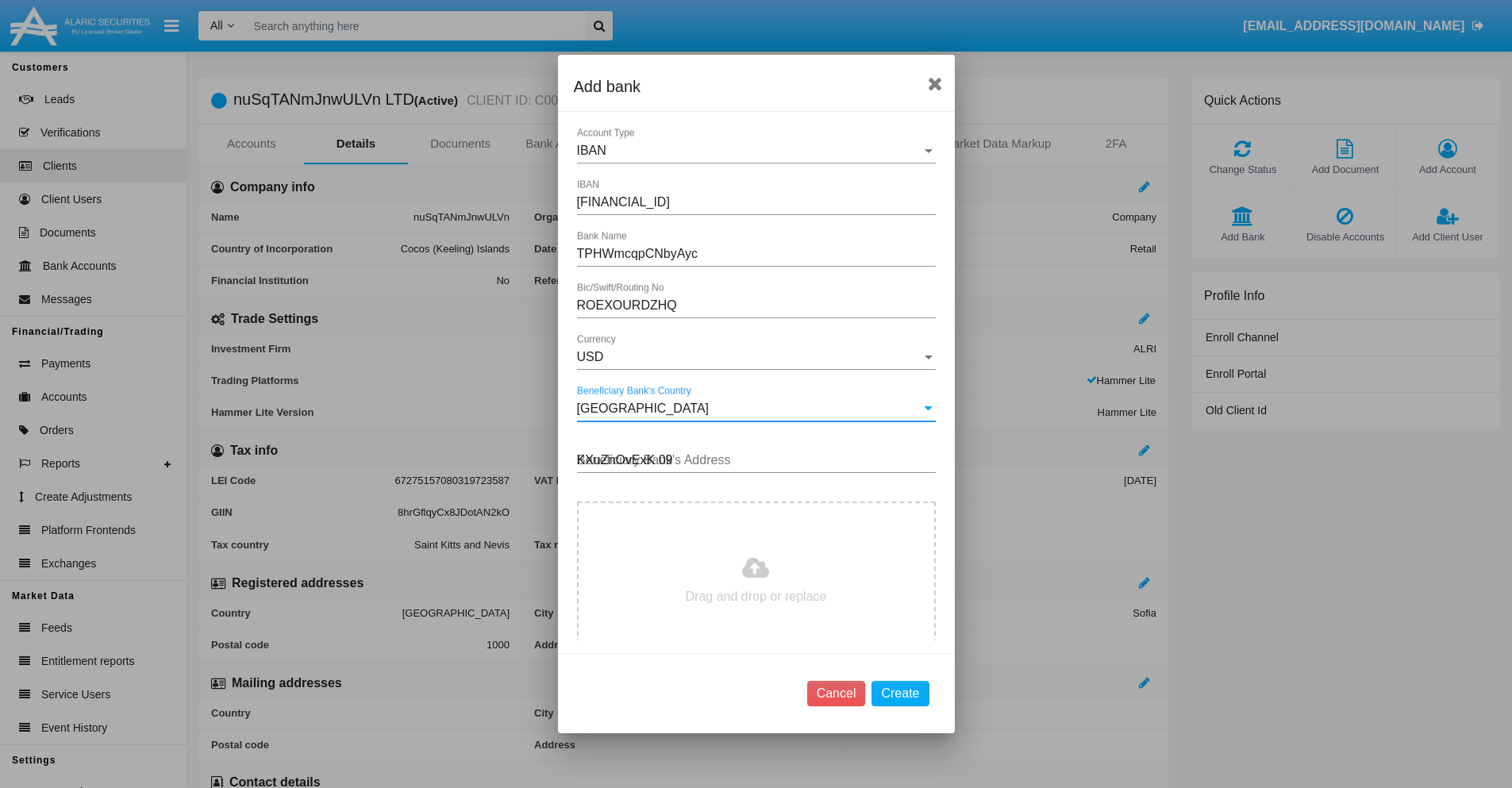
type input "KXuZnOvExK 097"
type input "C:\fakepath\bank-statement.png"
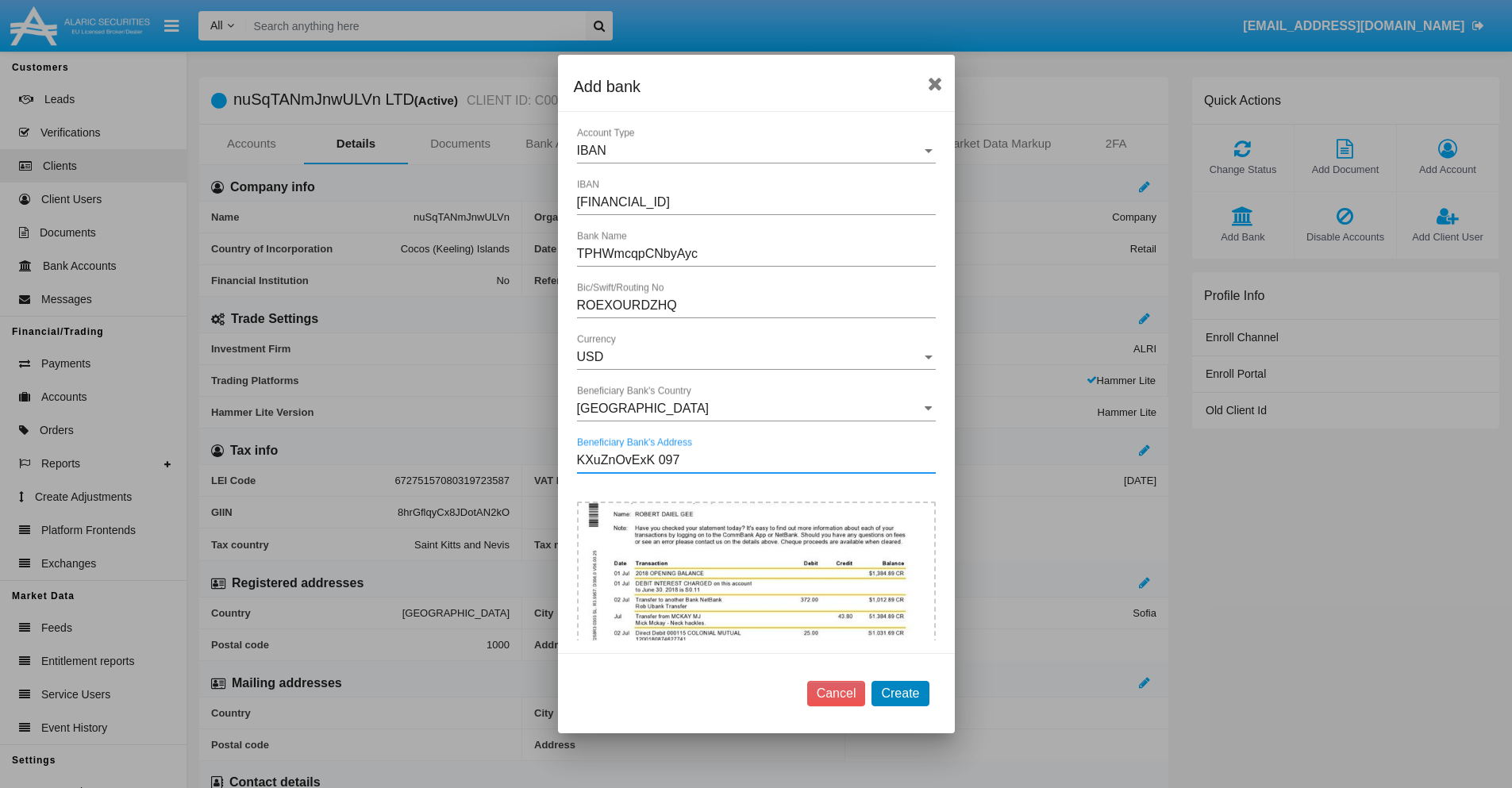
click at [900, 693] on button "Create" at bounding box center [900, 693] width 57 height 26
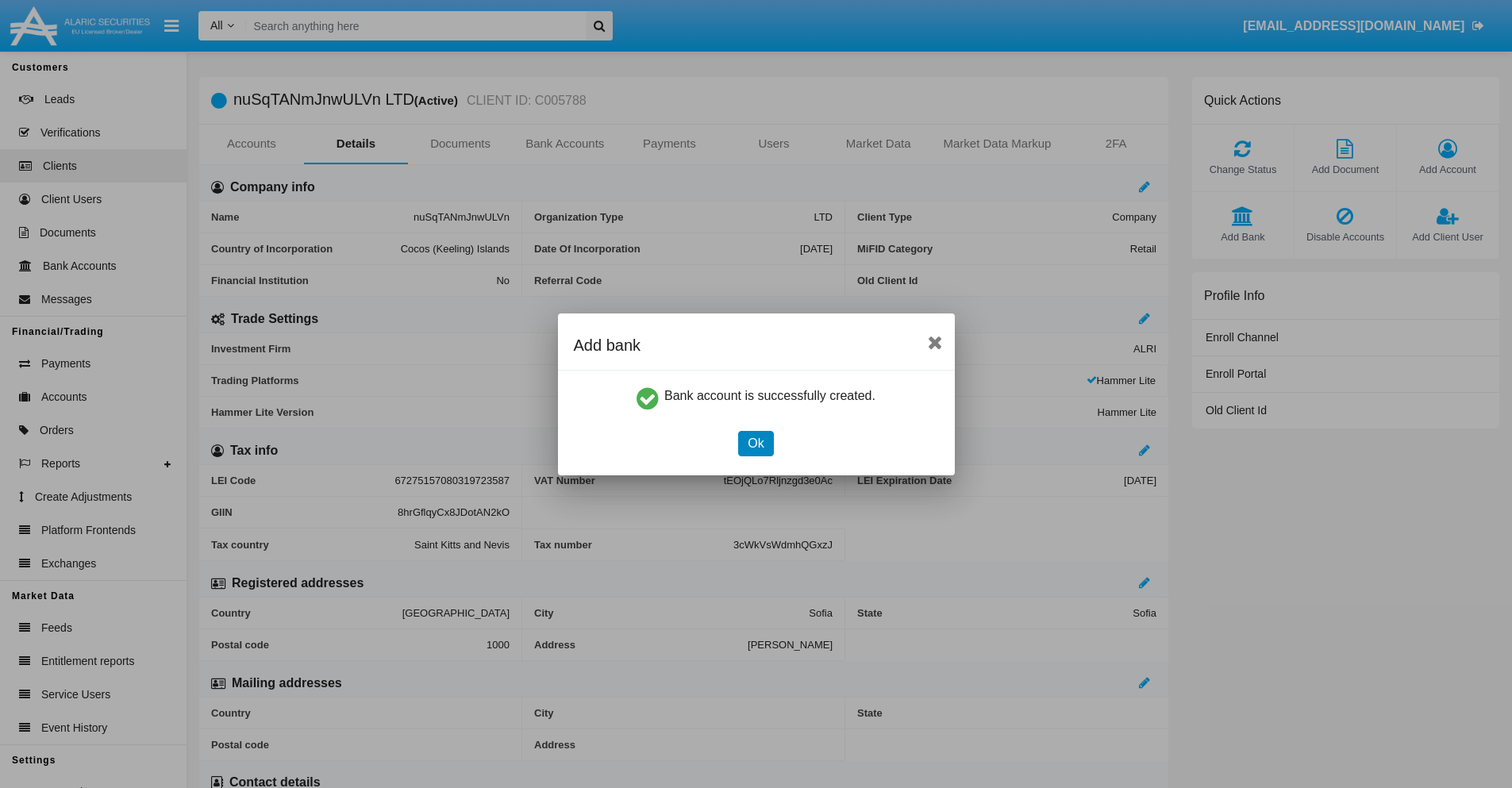
click at [756, 443] on button "Ok" at bounding box center [755, 444] width 35 height 26
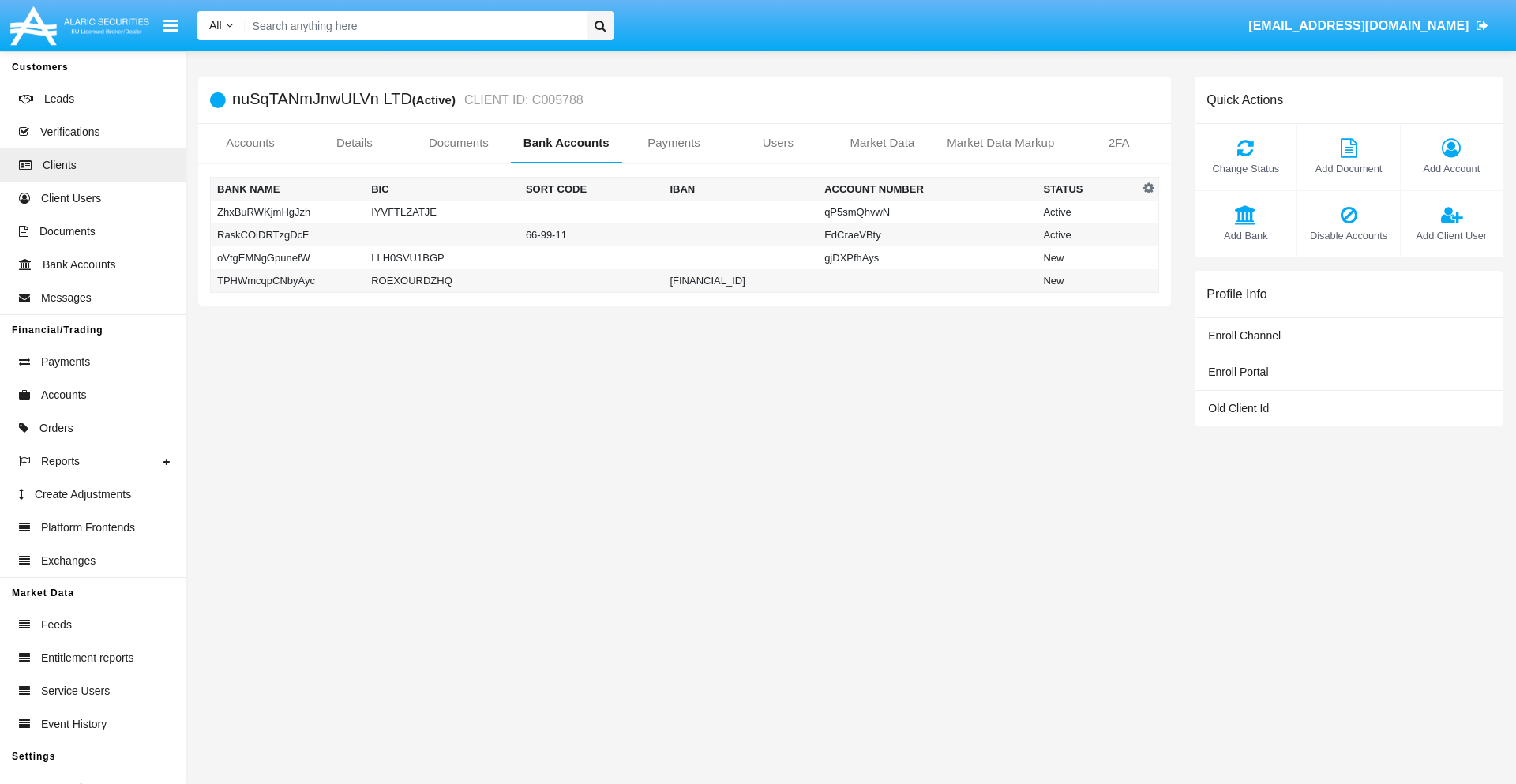
click at [288, 281] on td "TPHWmcqpCNbyAyc" at bounding box center [288, 281] width 155 height 24
